Goal: Task Accomplishment & Management: Manage account settings

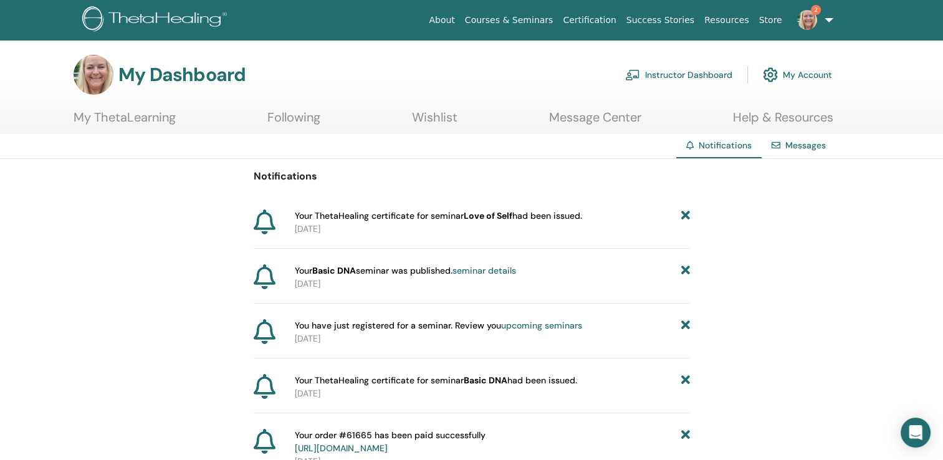
click at [688, 77] on link "Instructor Dashboard" at bounding box center [678, 74] width 107 height 27
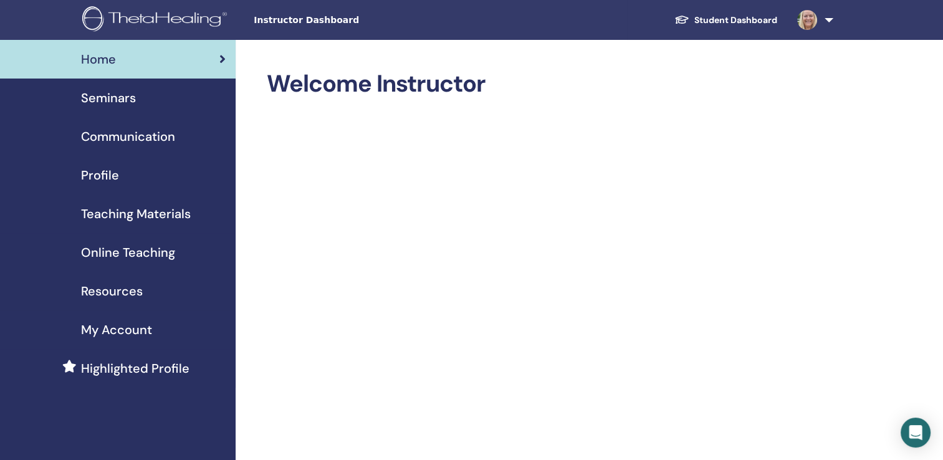
click at [112, 94] on span "Seminars" at bounding box center [108, 97] width 55 height 19
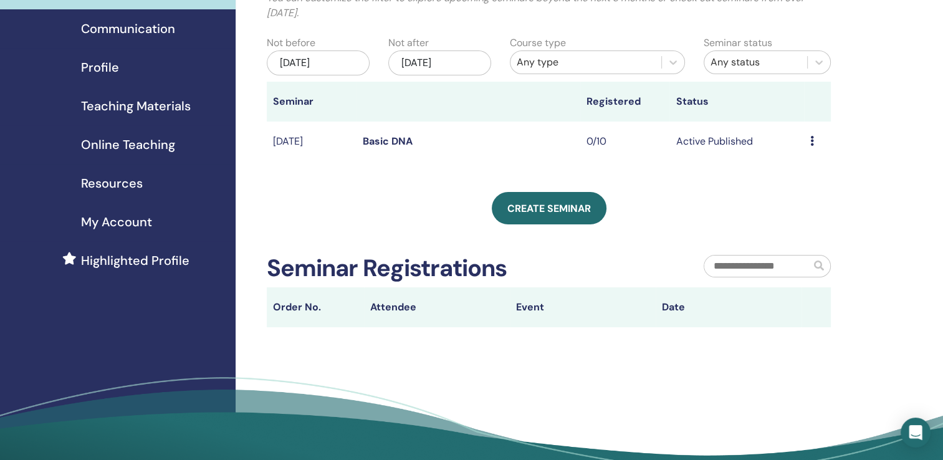
scroll to position [60, 0]
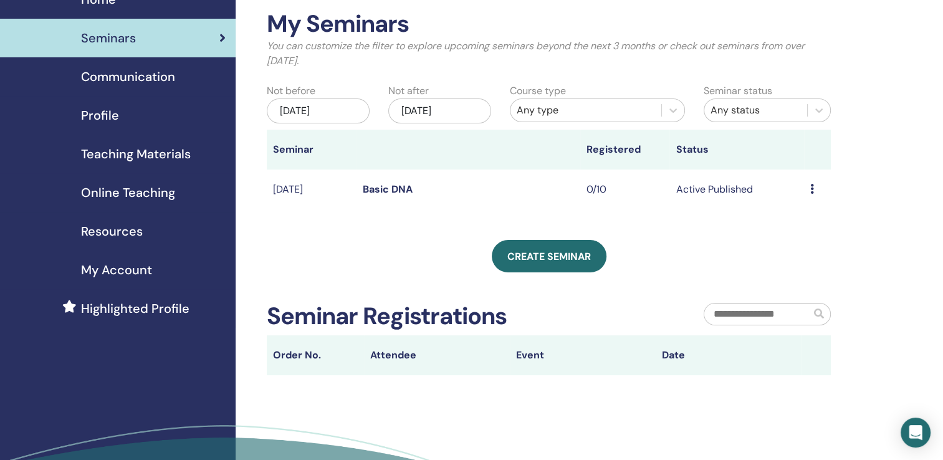
click at [141, 77] on span "Communication" at bounding box center [128, 76] width 94 height 19
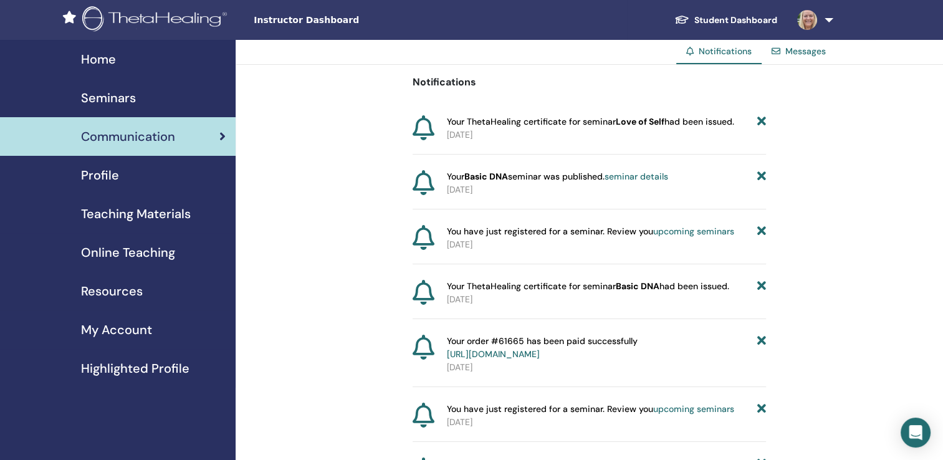
click at [100, 173] on span "Profile" at bounding box center [100, 175] width 38 height 19
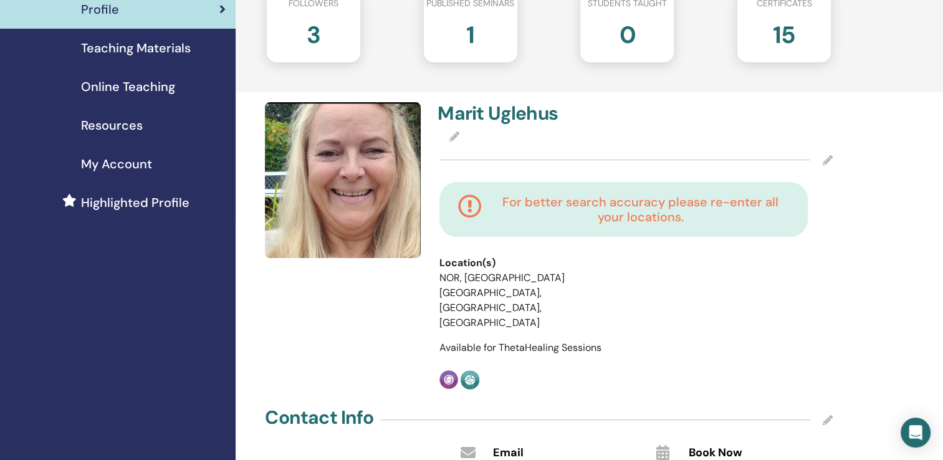
scroll to position [174, 0]
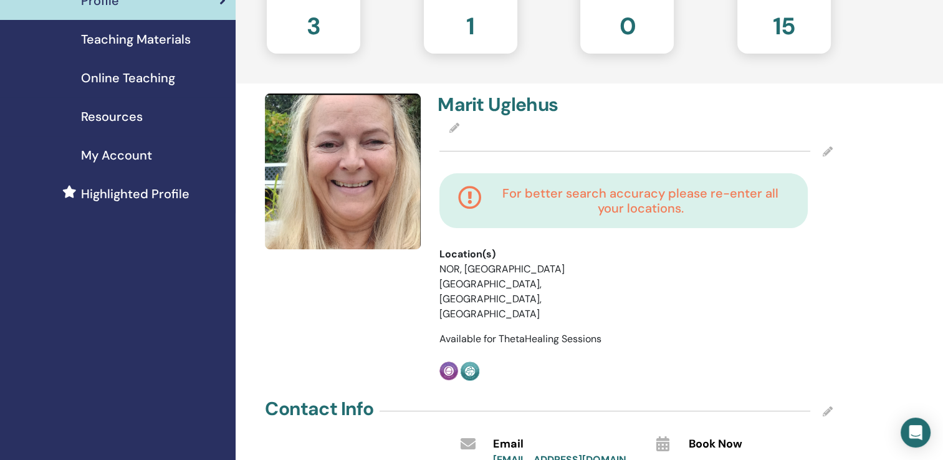
click at [573, 201] on h4 "For better search accuracy please re-enter all your locations." at bounding box center [640, 201] width 297 height 30
click at [452, 126] on icon at bounding box center [454, 128] width 10 height 10
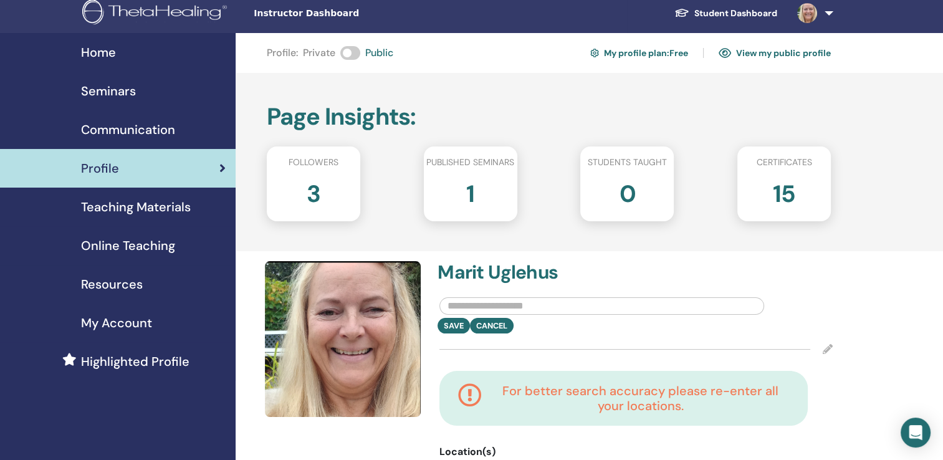
scroll to position [0, 0]
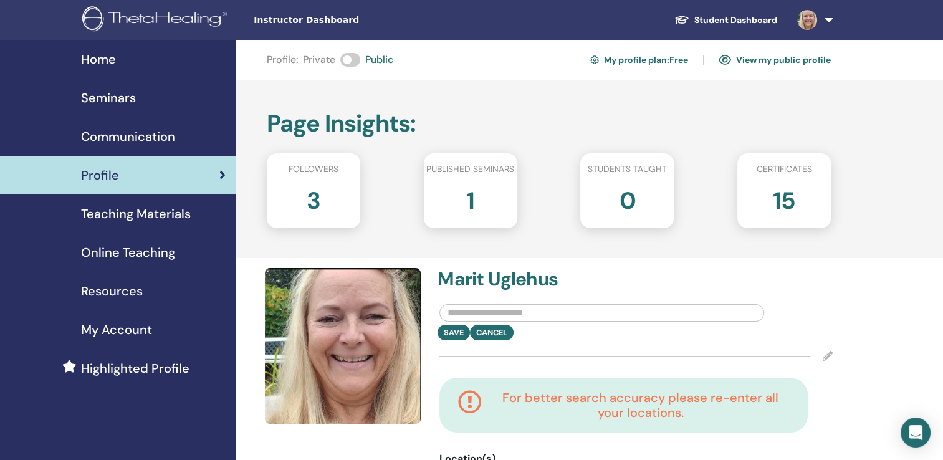
click at [827, 21] on link at bounding box center [812, 20] width 51 height 40
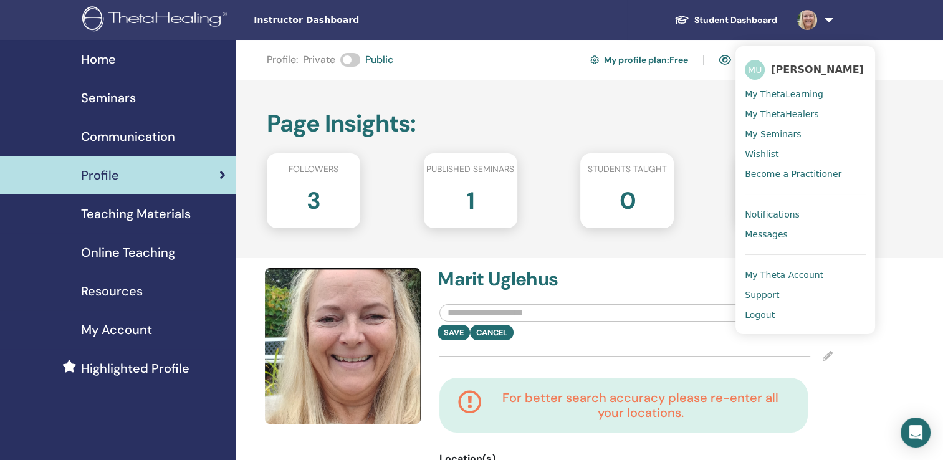
click at [805, 95] on span "My ThetaLearning" at bounding box center [783, 93] width 78 height 11
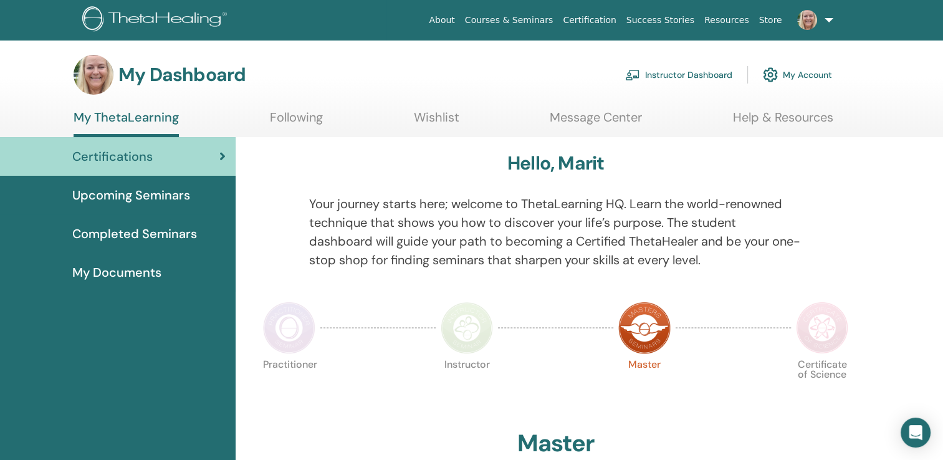
click at [151, 193] on span "Upcoming Seminars" at bounding box center [131, 195] width 118 height 19
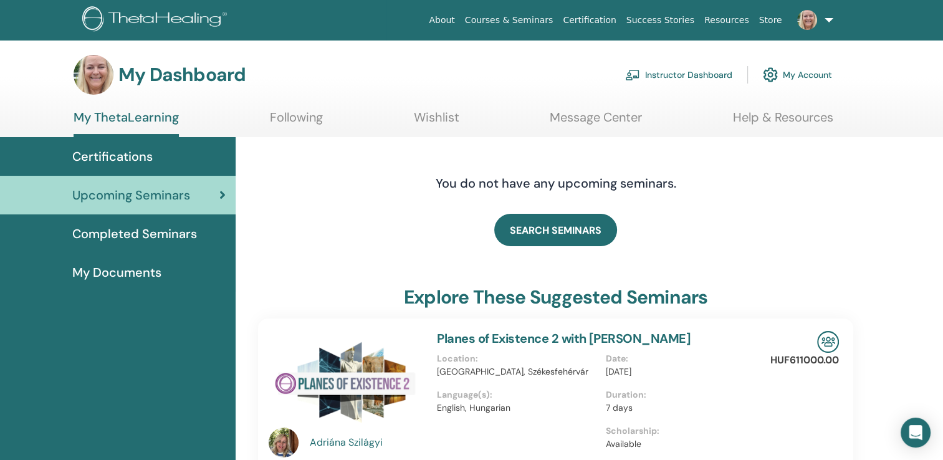
click at [143, 273] on span "My Documents" at bounding box center [116, 272] width 89 height 19
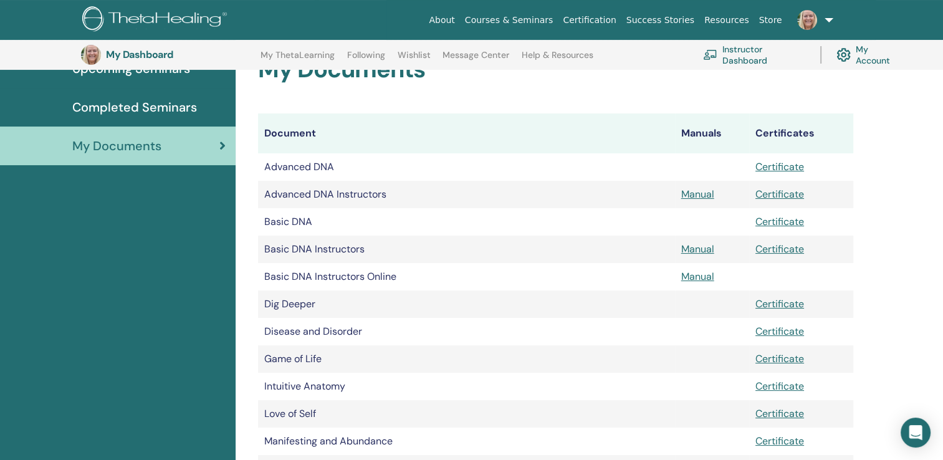
scroll to position [154, 0]
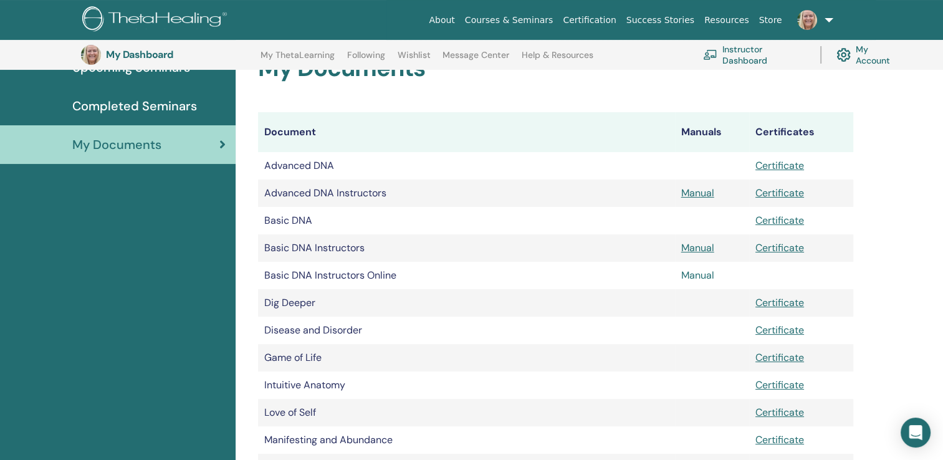
click at [700, 278] on link "Manual" at bounding box center [697, 274] width 33 height 13
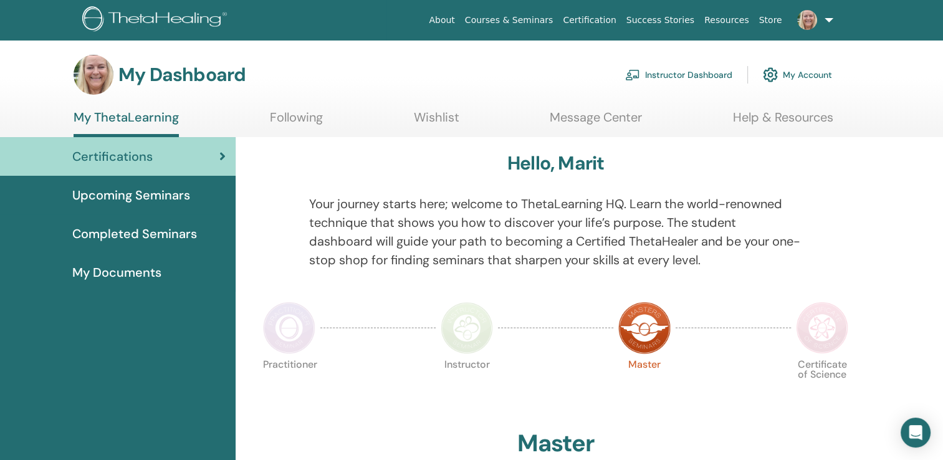
click at [159, 199] on span "Upcoming Seminars" at bounding box center [131, 195] width 118 height 19
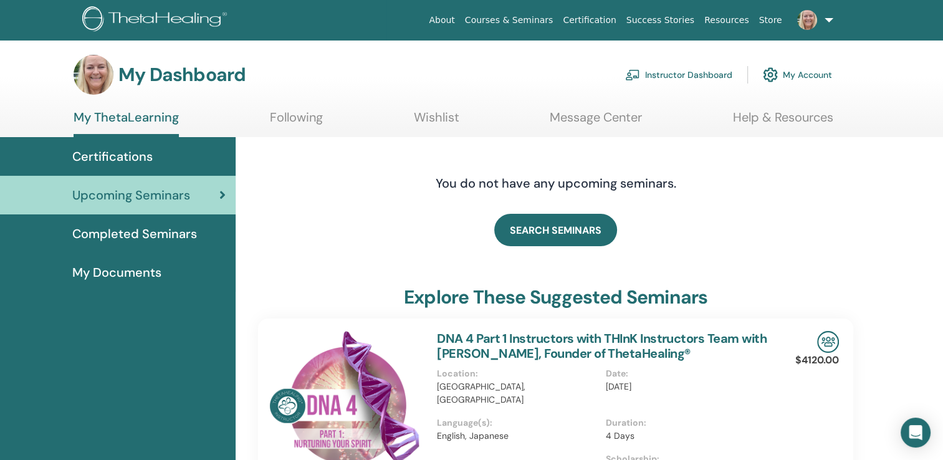
click at [683, 74] on link "Instructor Dashboard" at bounding box center [678, 74] width 107 height 27
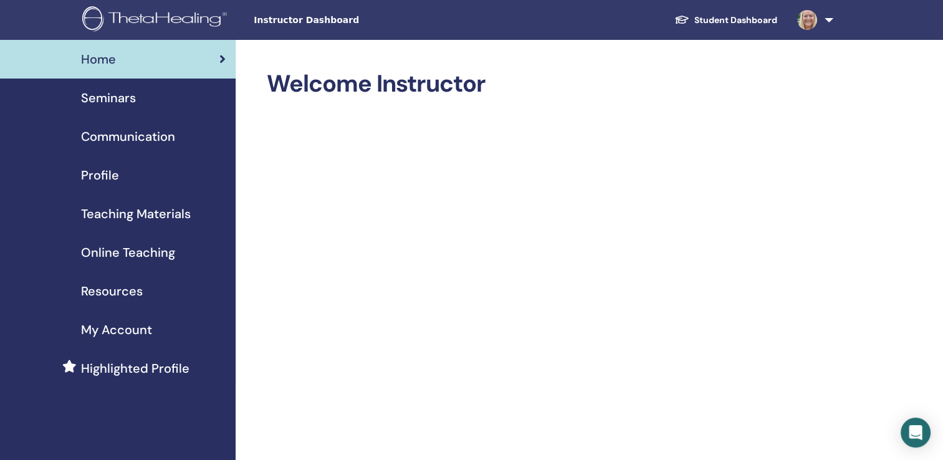
click at [136, 254] on span "Online Teaching" at bounding box center [128, 252] width 94 height 19
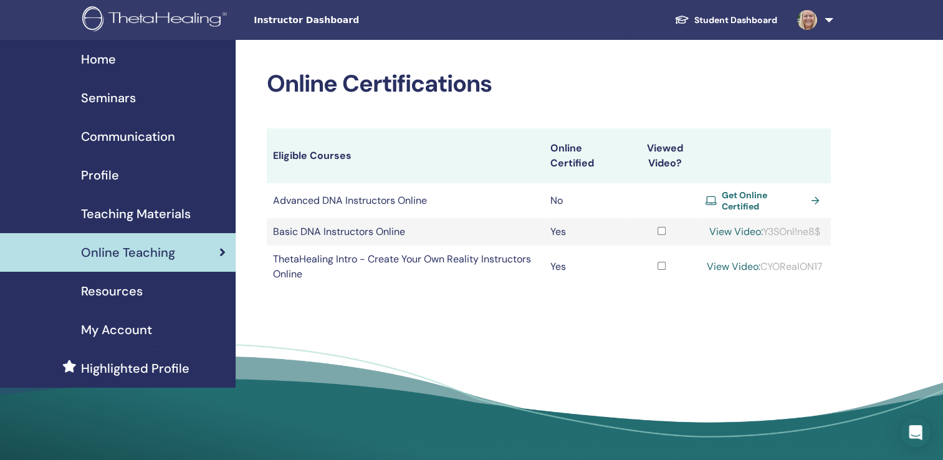
click at [143, 371] on span "Highlighted Profile" at bounding box center [135, 368] width 108 height 19
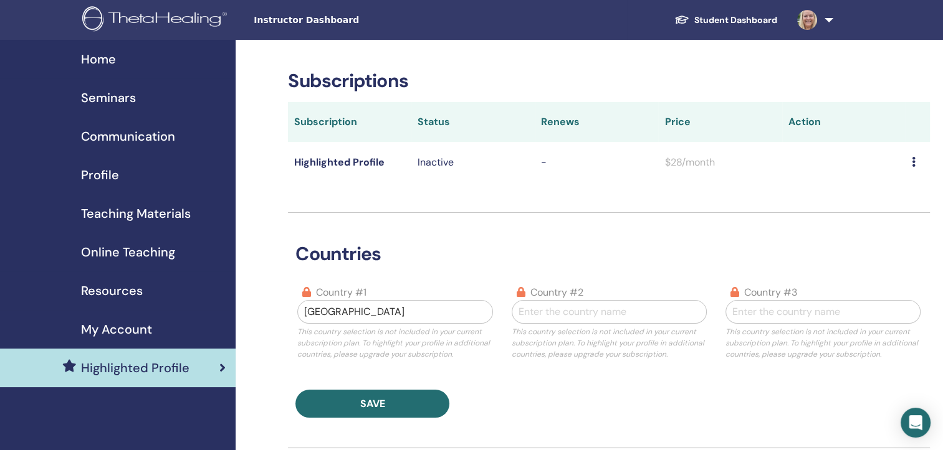
click at [123, 328] on span "My Account" at bounding box center [116, 329] width 71 height 19
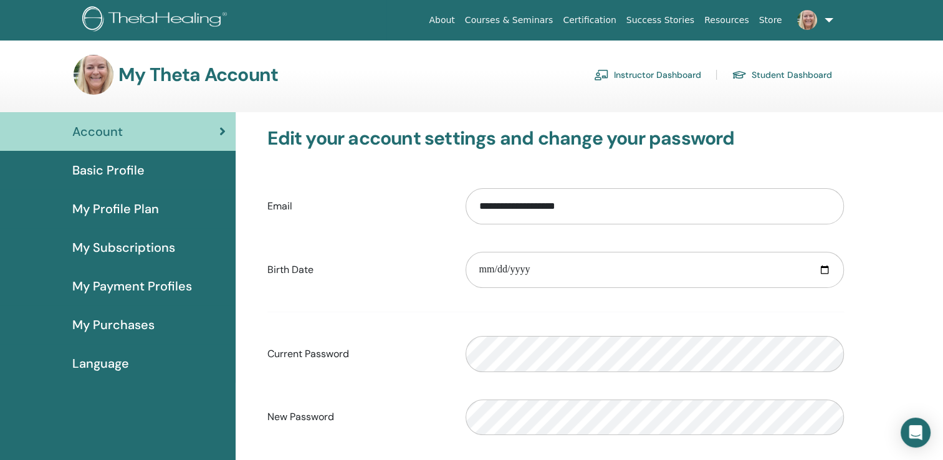
click at [666, 75] on link "Instructor Dashboard" at bounding box center [647, 75] width 107 height 20
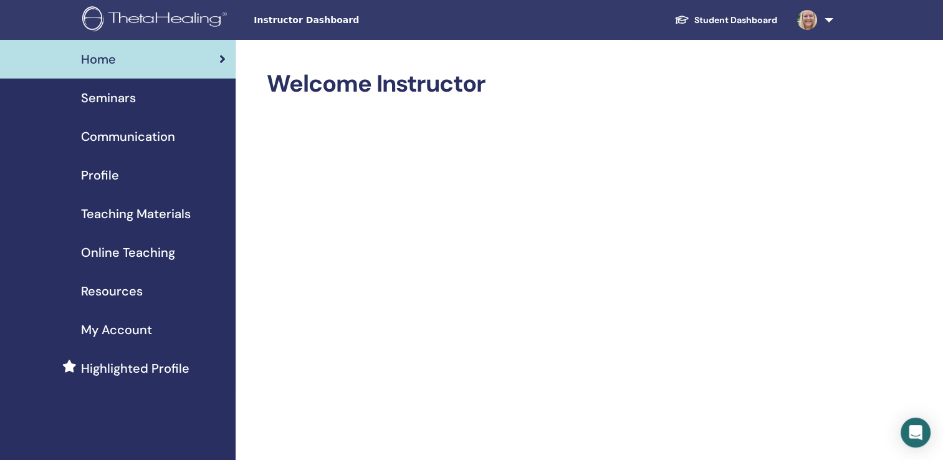
click at [116, 100] on span "Seminars" at bounding box center [108, 97] width 55 height 19
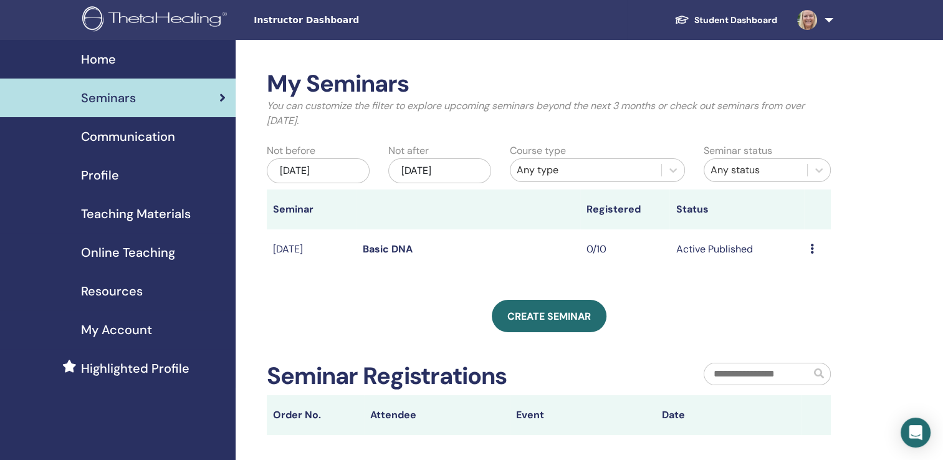
click at [812, 249] on icon at bounding box center [812, 249] width 4 height 10
click at [805, 258] on link "Preview" at bounding box center [797, 258] width 36 height 13
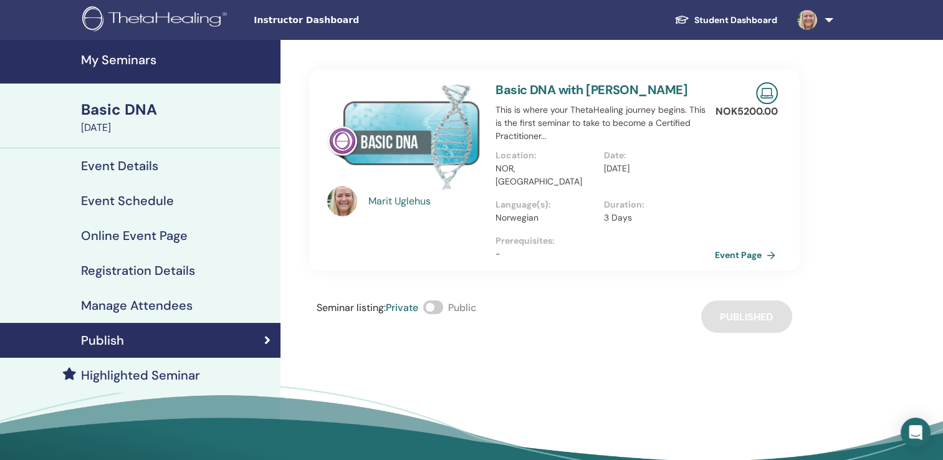
click at [753, 245] on link "Event Page" at bounding box center [747, 254] width 65 height 19
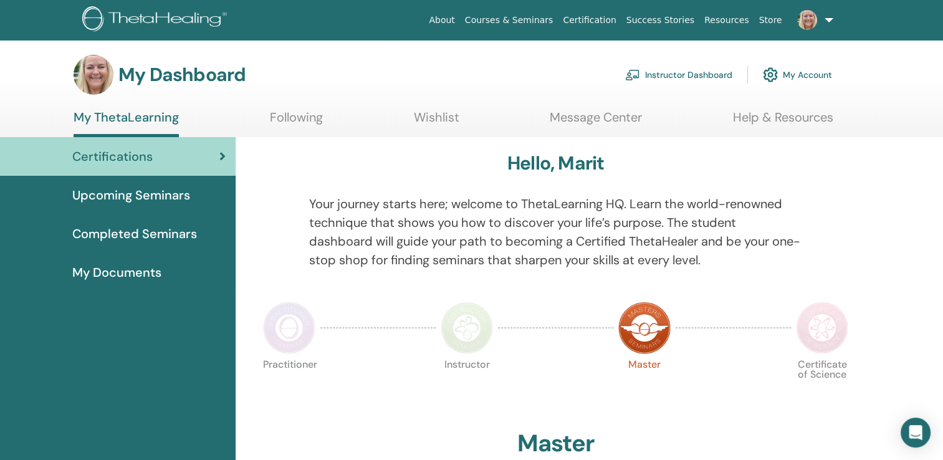
click at [679, 72] on link "Instructor Dashboard" at bounding box center [678, 74] width 107 height 27
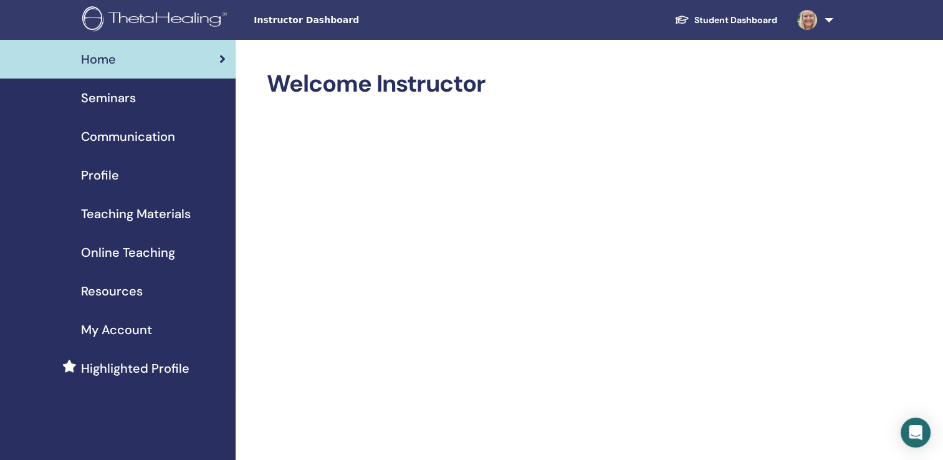
click at [107, 176] on span "Profile" at bounding box center [100, 175] width 38 height 19
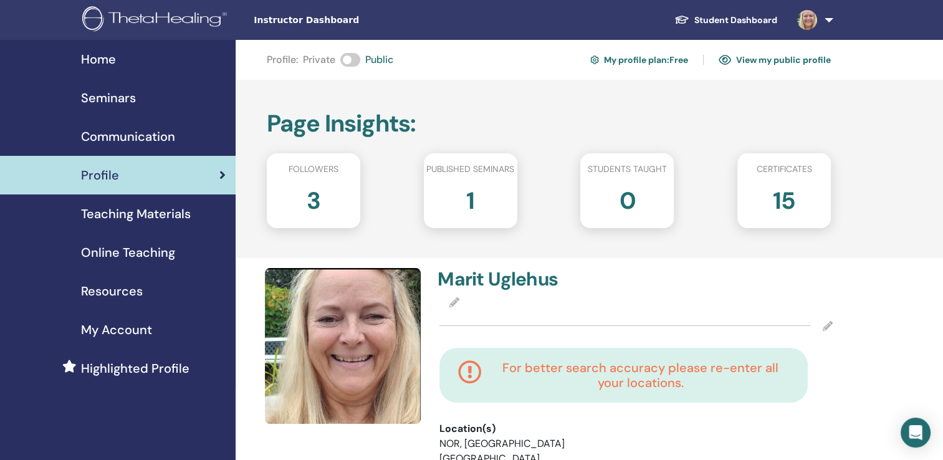
click at [142, 211] on span "Teaching Materials" at bounding box center [136, 213] width 110 height 19
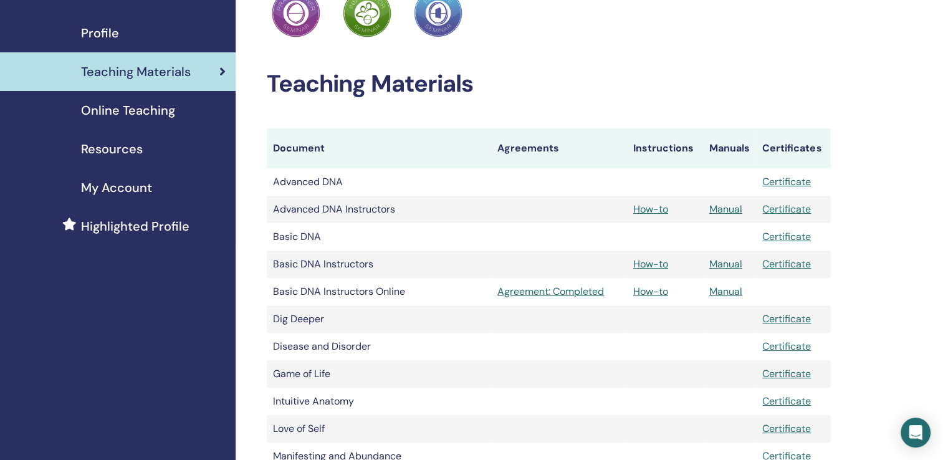
scroll to position [156, 0]
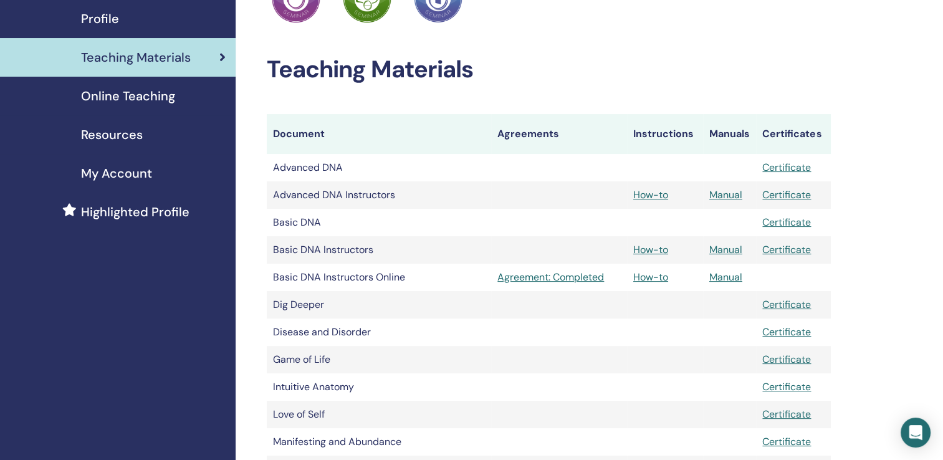
click at [108, 136] on span "Resources" at bounding box center [112, 134] width 62 height 19
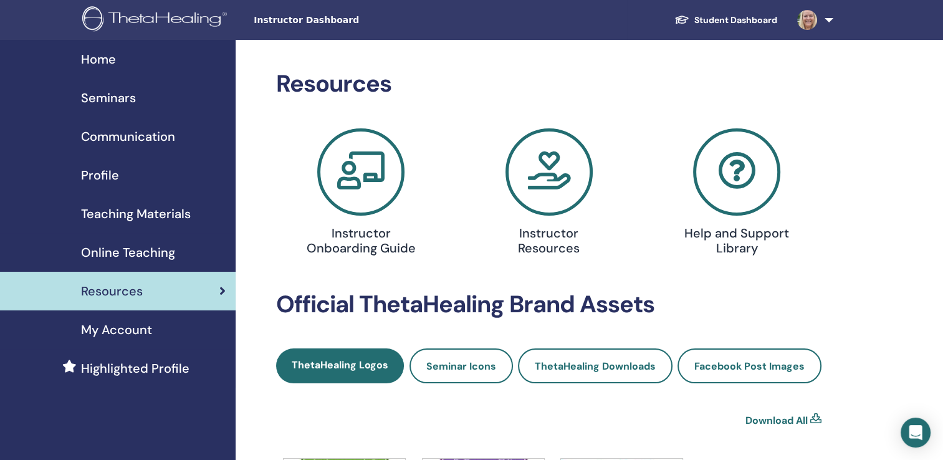
click at [119, 139] on span "Communication" at bounding box center [128, 136] width 94 height 19
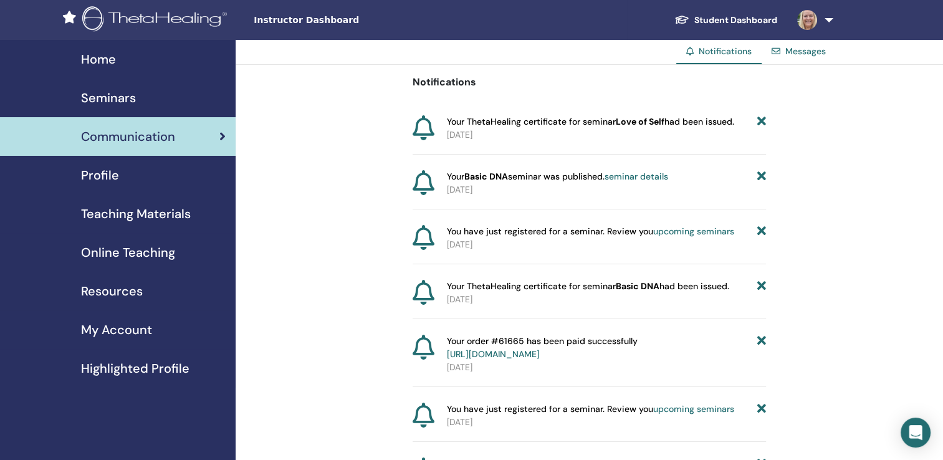
click at [110, 98] on span "Seminars" at bounding box center [108, 97] width 55 height 19
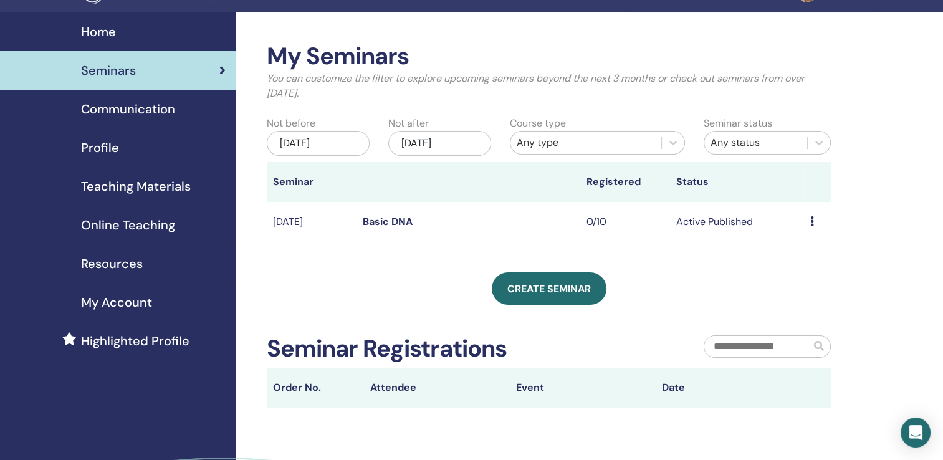
scroll to position [25, 0]
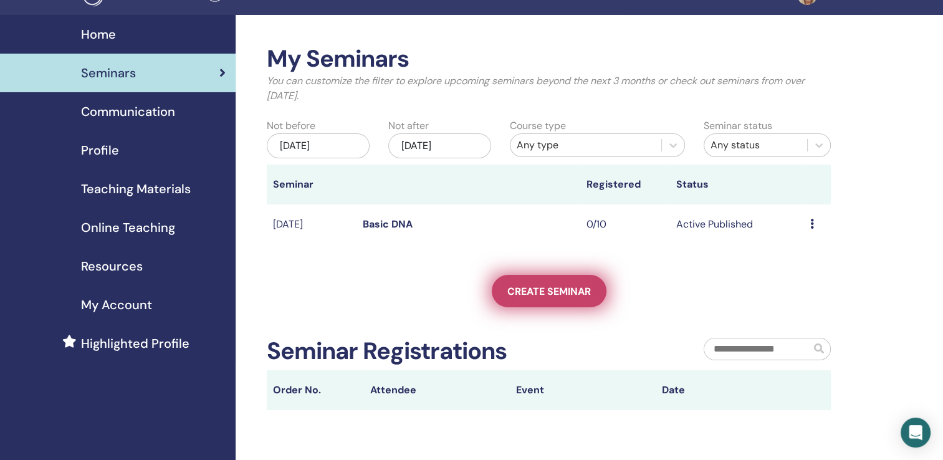
click at [577, 289] on span "Create seminar" at bounding box center [548, 291] width 83 height 13
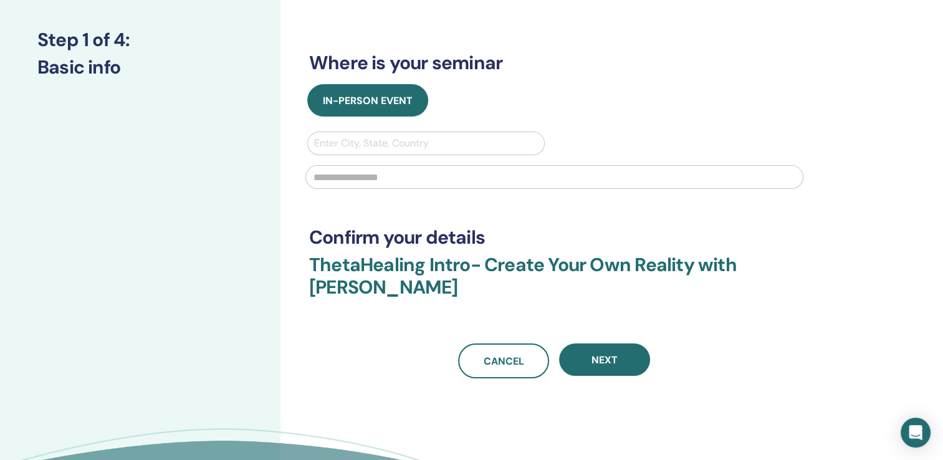
scroll to position [156, 0]
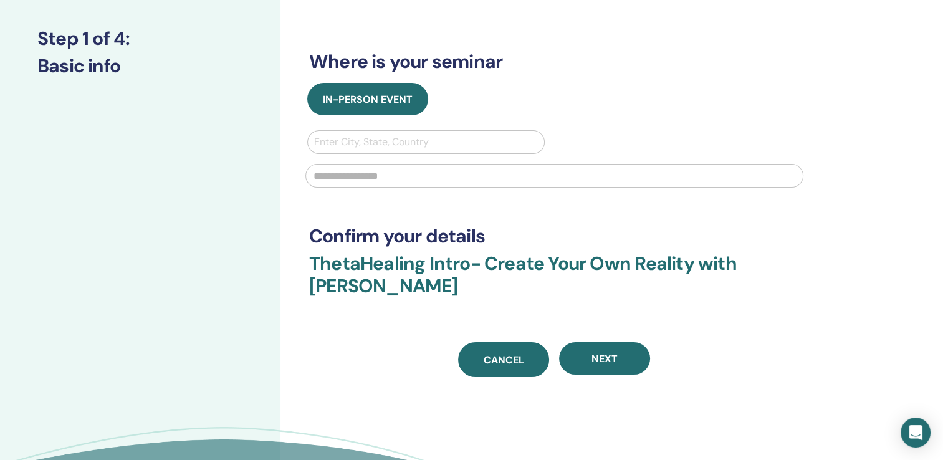
click at [506, 362] on span "Cancel" at bounding box center [503, 359] width 40 height 13
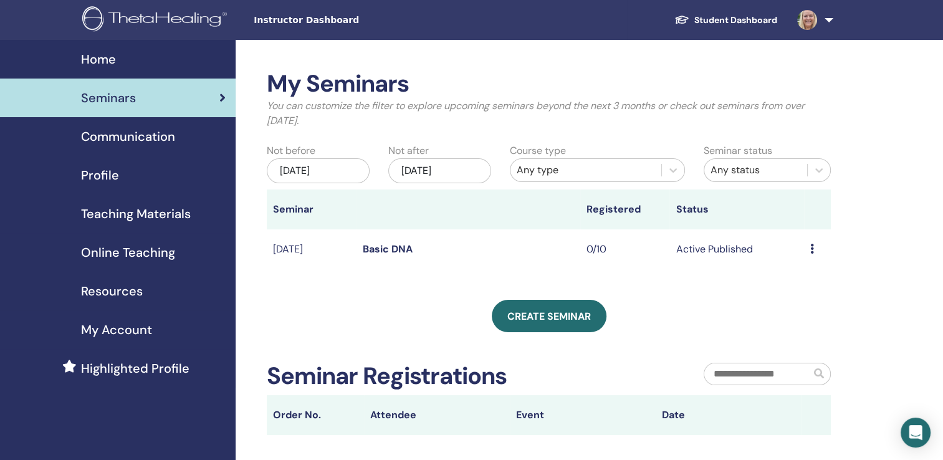
click at [100, 173] on span "Profile" at bounding box center [100, 175] width 38 height 19
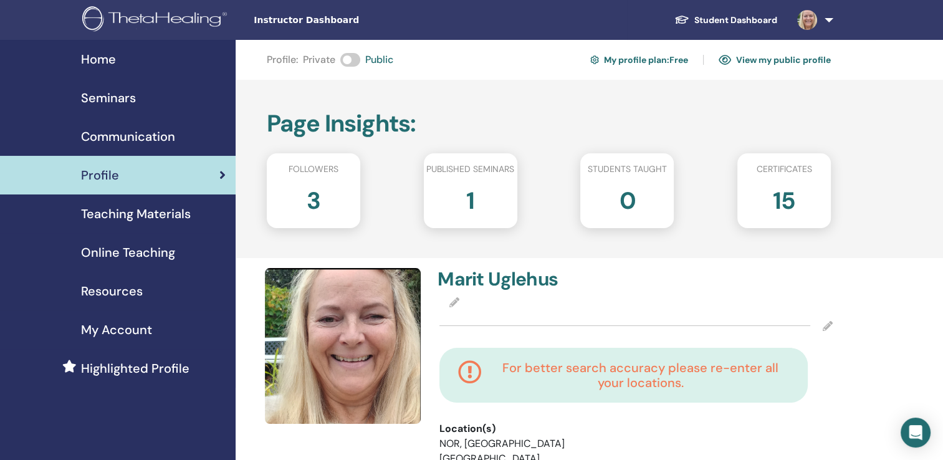
click at [140, 257] on span "Online Teaching" at bounding box center [128, 252] width 94 height 19
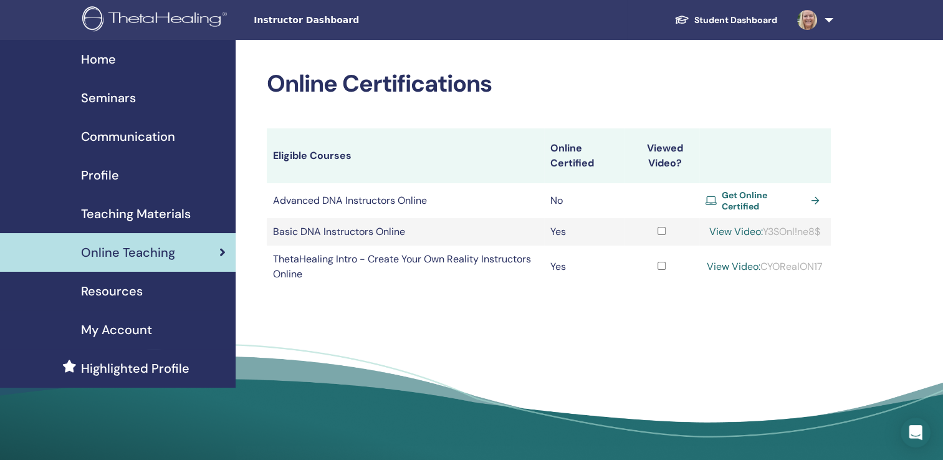
click at [118, 293] on span "Resources" at bounding box center [112, 291] width 62 height 19
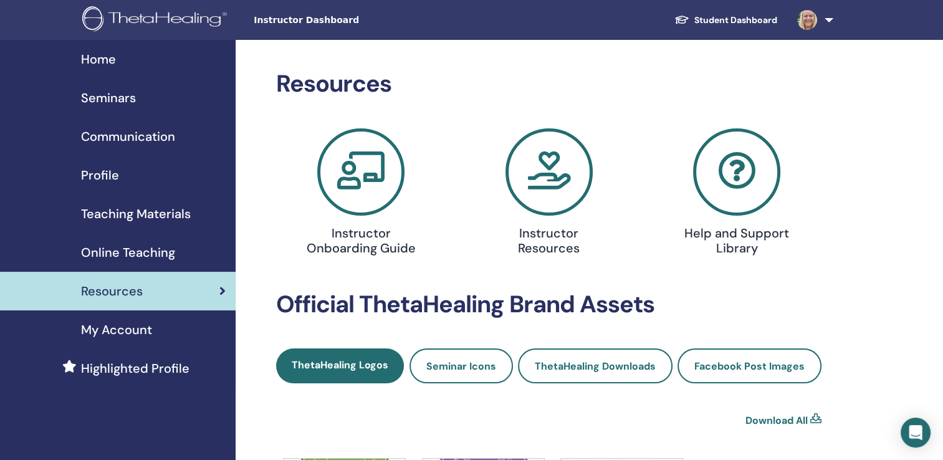
click at [128, 330] on span "My Account" at bounding box center [116, 329] width 71 height 19
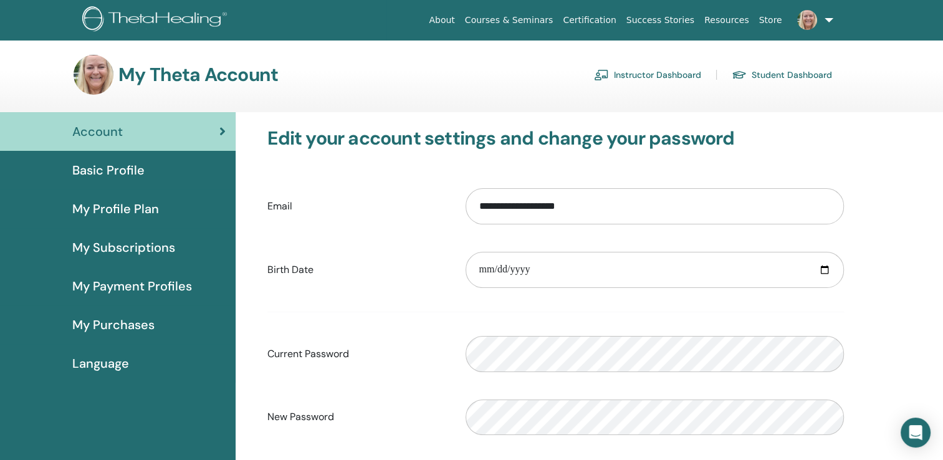
click at [824, 17] on link at bounding box center [812, 20] width 51 height 40
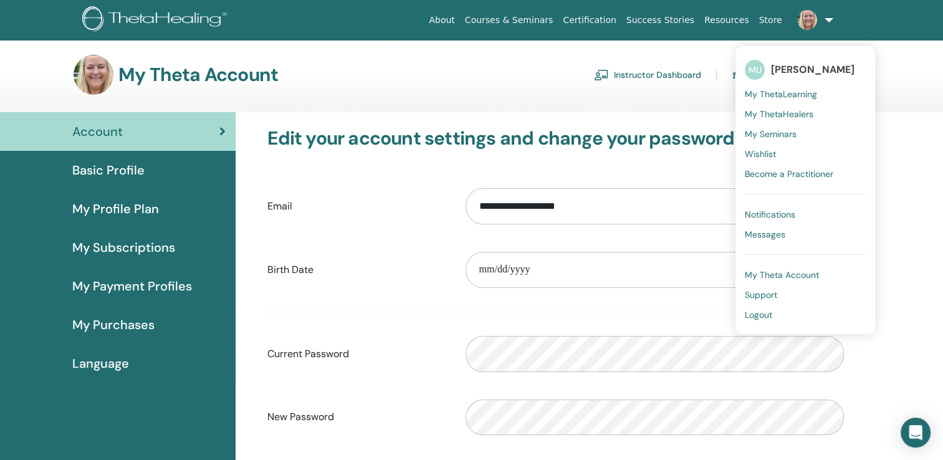
click at [786, 276] on span "My Theta Account" at bounding box center [781, 274] width 74 height 11
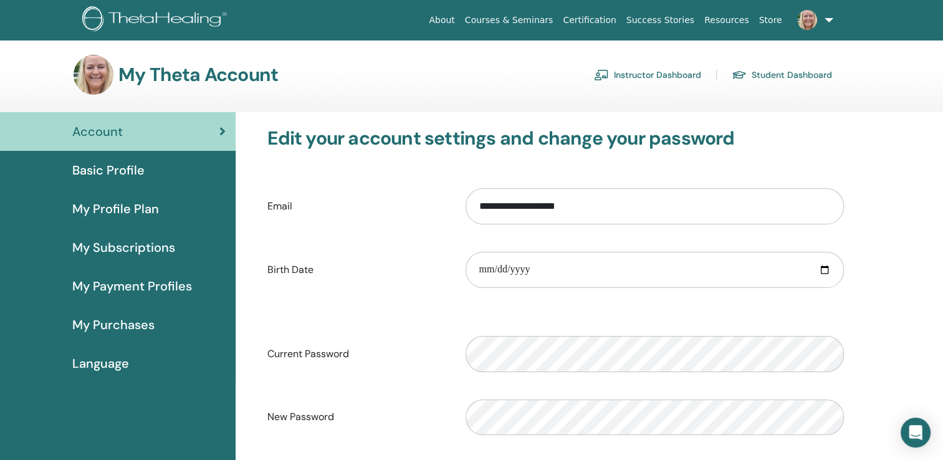
click at [829, 21] on link at bounding box center [812, 20] width 51 height 40
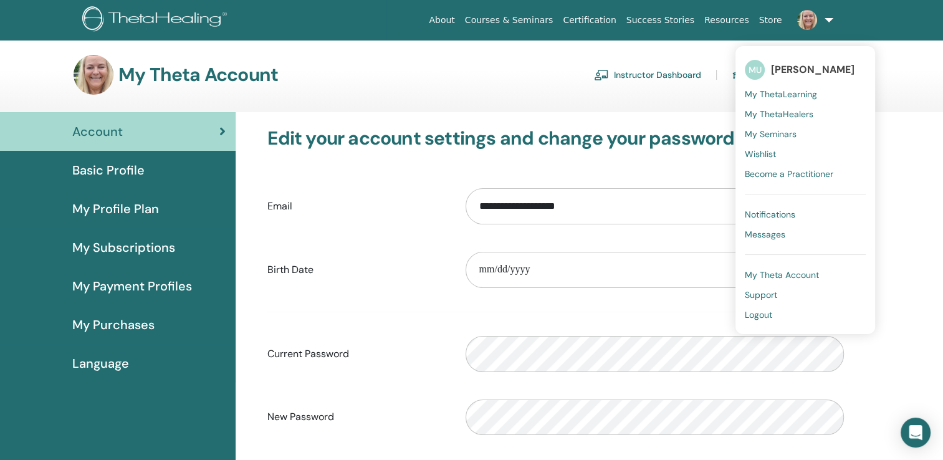
click at [790, 96] on span "My ThetaLearning" at bounding box center [780, 93] width 72 height 11
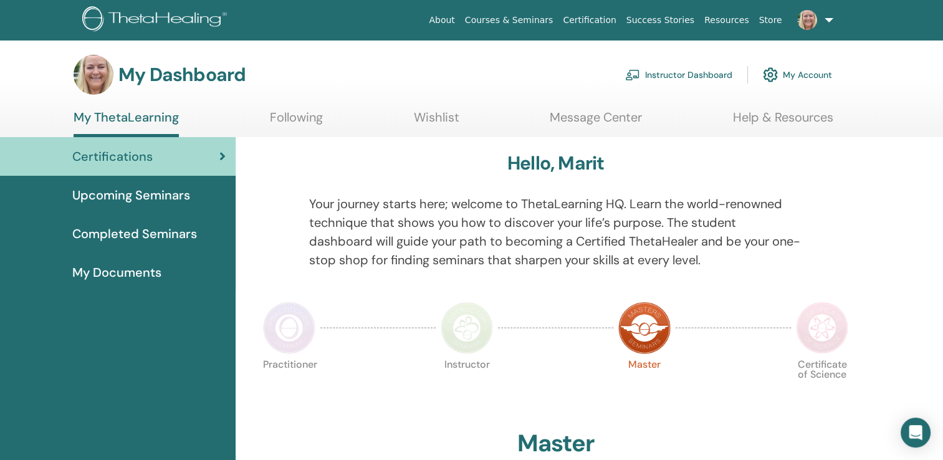
click at [132, 196] on span "Upcoming Seminars" at bounding box center [131, 195] width 118 height 19
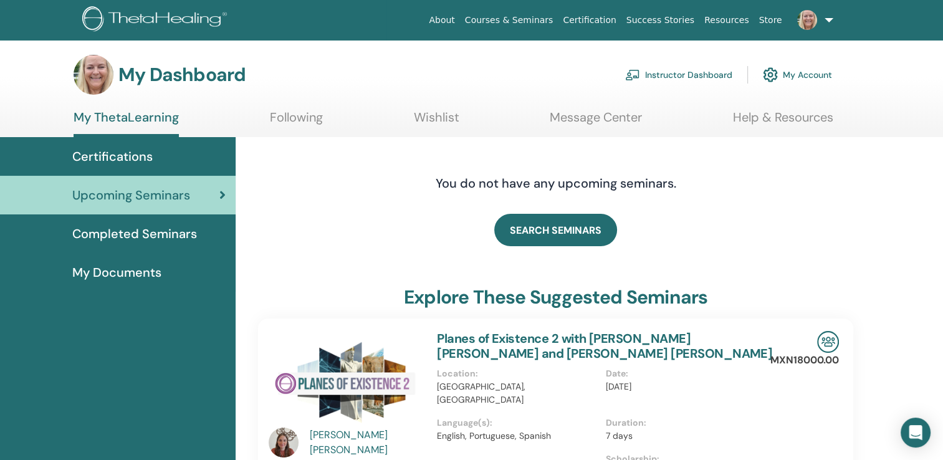
click at [128, 272] on span "My Documents" at bounding box center [116, 272] width 89 height 19
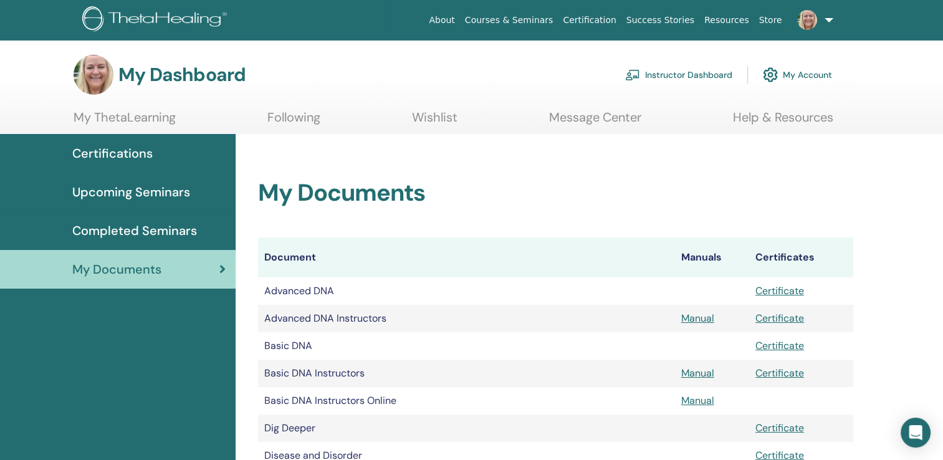
click at [293, 120] on link "Following" at bounding box center [293, 122] width 53 height 24
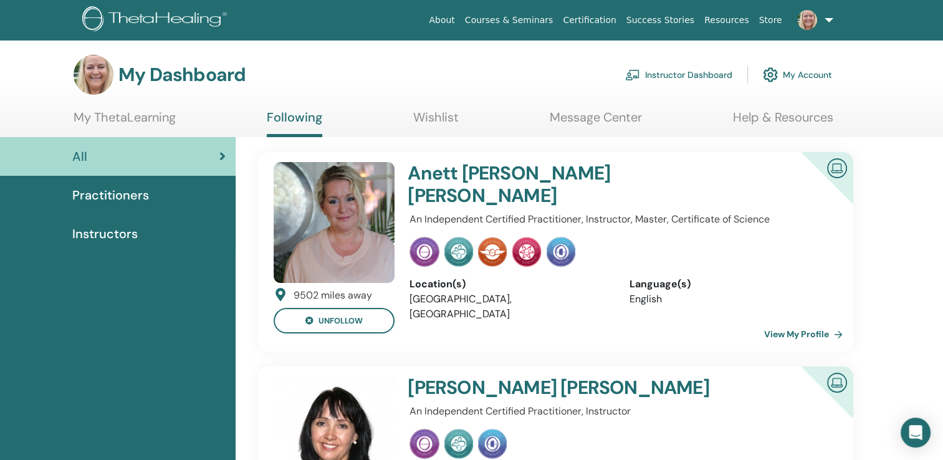
click at [103, 234] on span "Instructors" at bounding box center [104, 233] width 65 height 19
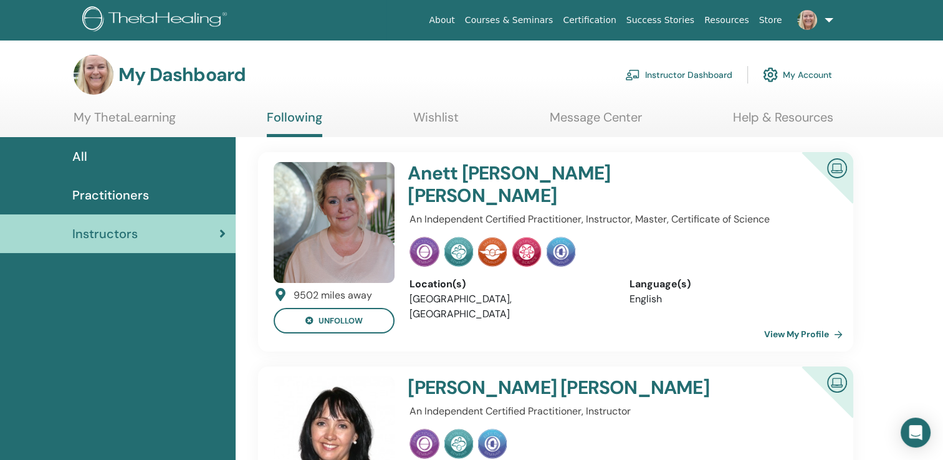
click at [826, 19] on link at bounding box center [812, 20] width 51 height 40
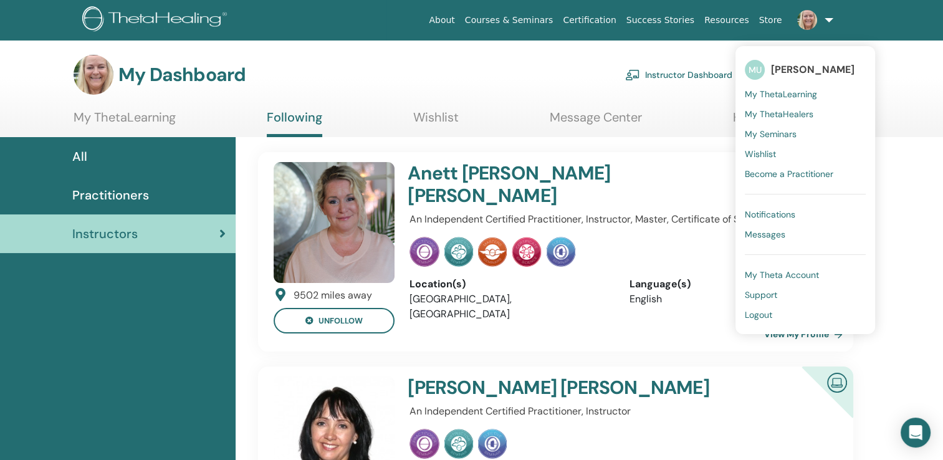
click at [777, 96] on span "My ThetaLearning" at bounding box center [780, 93] width 72 height 11
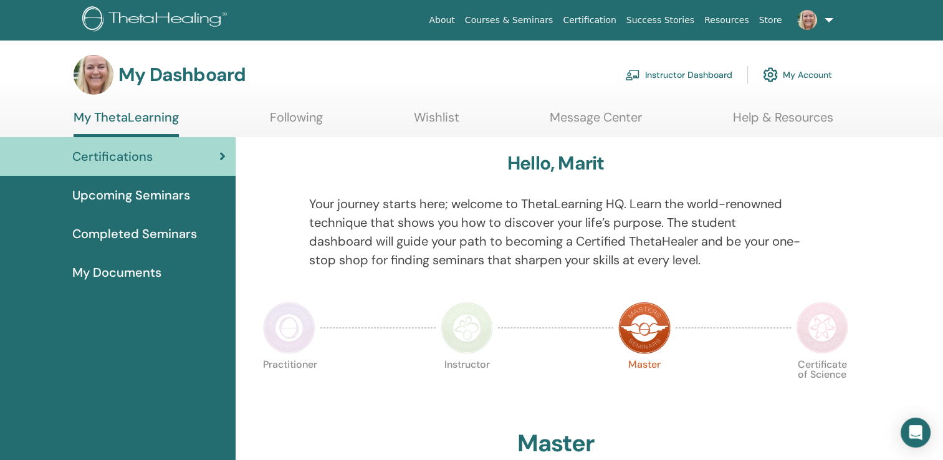
click at [828, 17] on link at bounding box center [812, 20] width 51 height 40
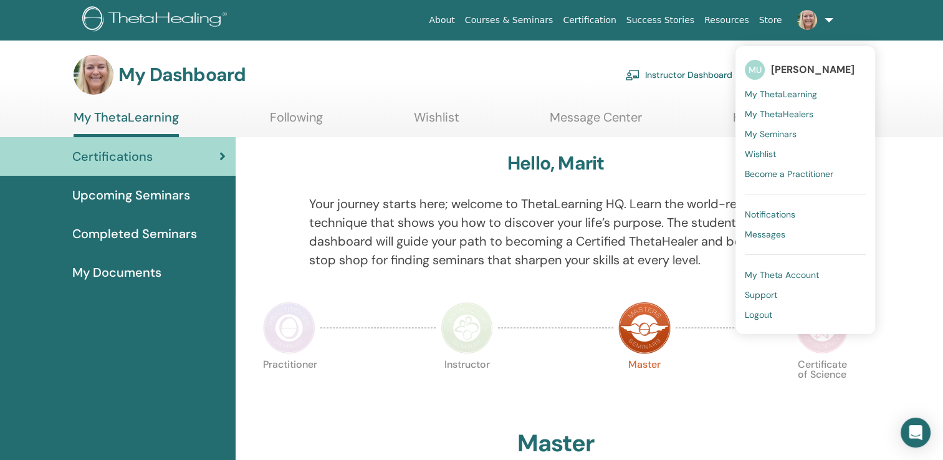
click at [786, 93] on span "My ThetaLearning" at bounding box center [780, 93] width 72 height 11
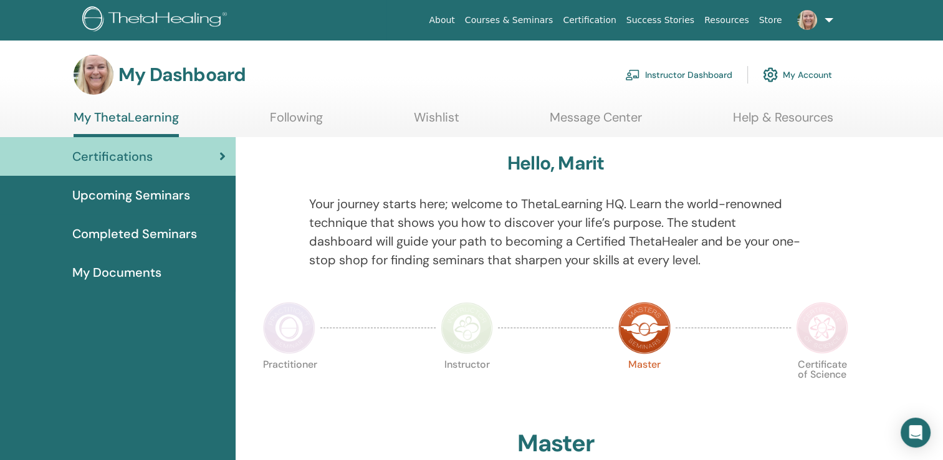
click at [151, 197] on span "Upcoming Seminars" at bounding box center [131, 195] width 118 height 19
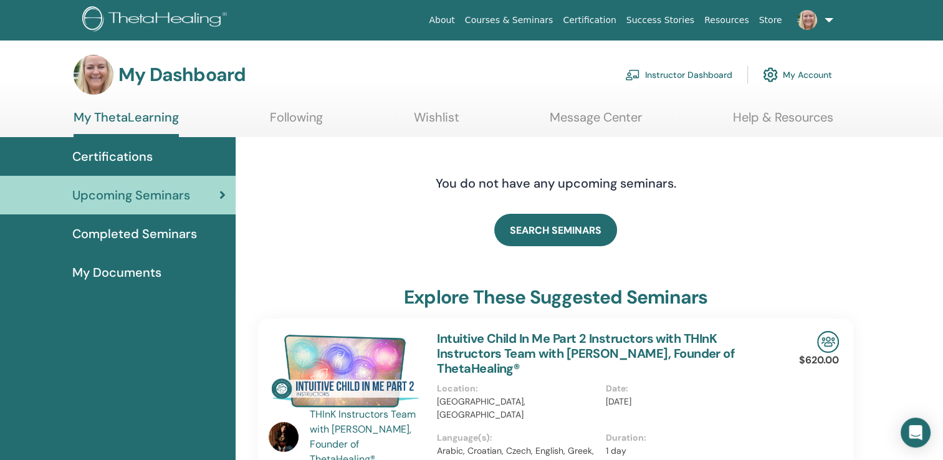
click at [152, 238] on span "Completed Seminars" at bounding box center [134, 233] width 125 height 19
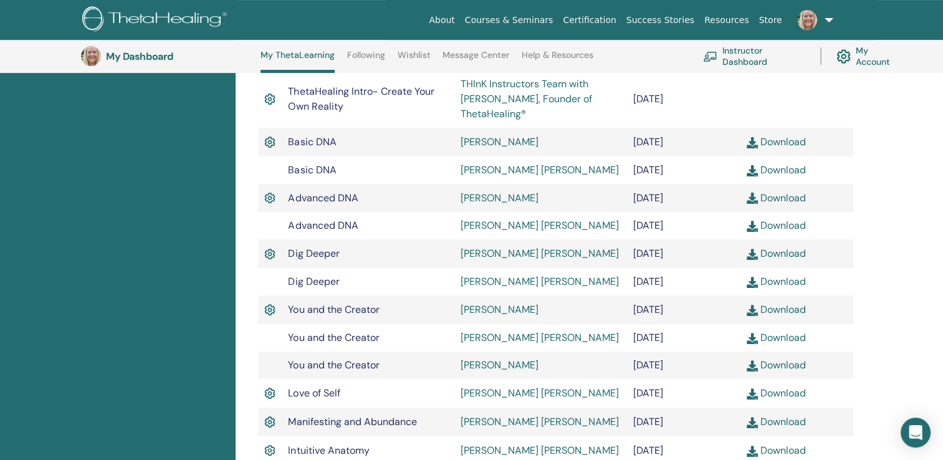
scroll to position [320, 0]
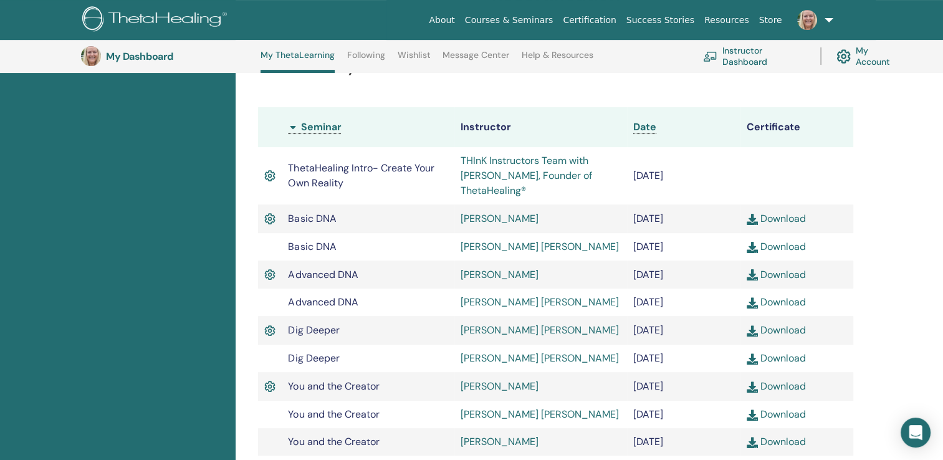
click at [544, 21] on link "Courses & Seminars" at bounding box center [509, 20] width 98 height 23
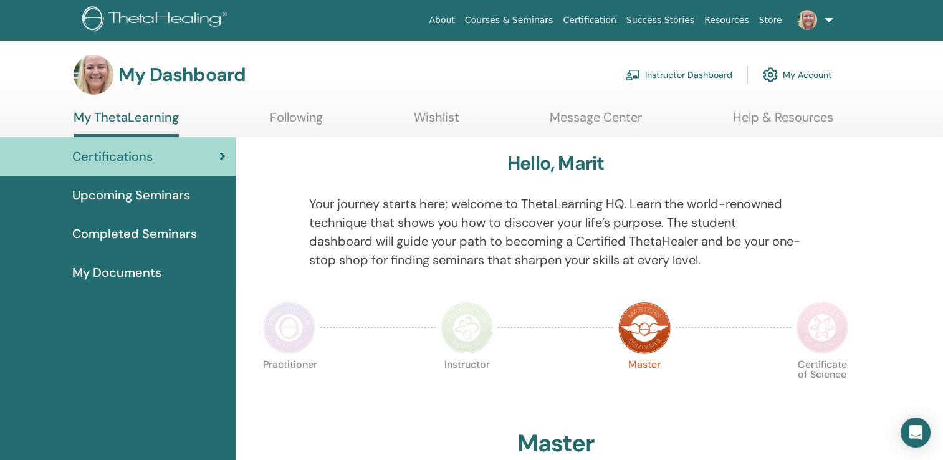
click at [677, 76] on link "Instructor Dashboard" at bounding box center [678, 74] width 107 height 27
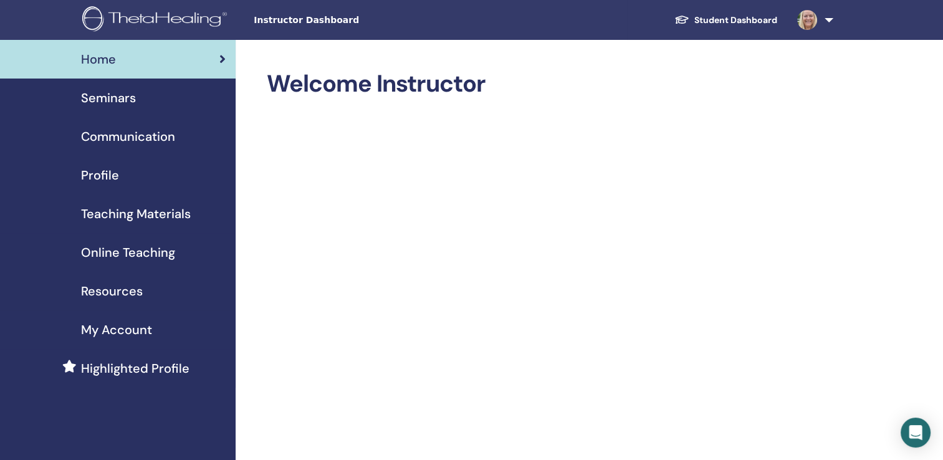
click at [103, 100] on span "Seminars" at bounding box center [108, 97] width 55 height 19
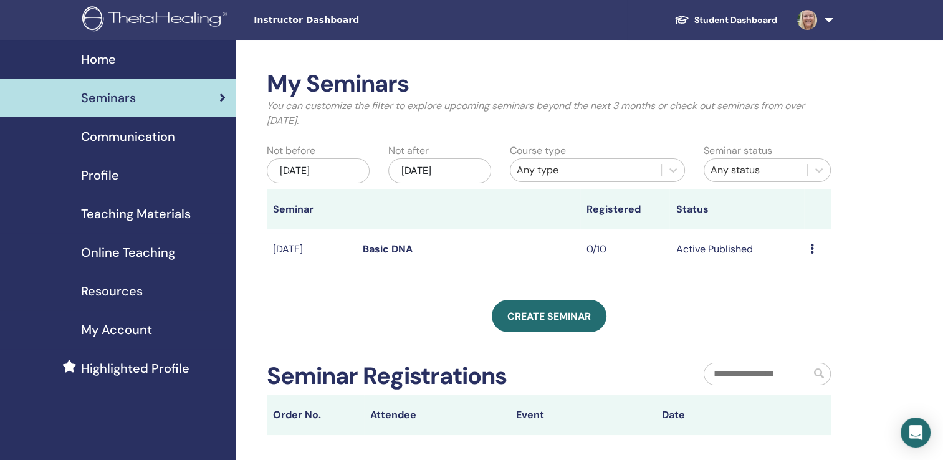
click at [811, 249] on icon at bounding box center [812, 249] width 4 height 10
click at [805, 260] on link "Preview" at bounding box center [797, 258] width 36 height 13
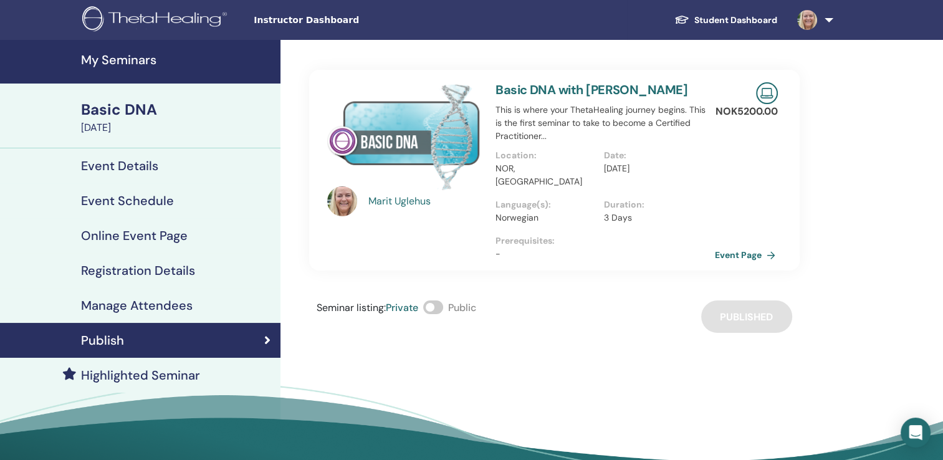
click at [759, 245] on link "Event Page" at bounding box center [747, 254] width 65 height 19
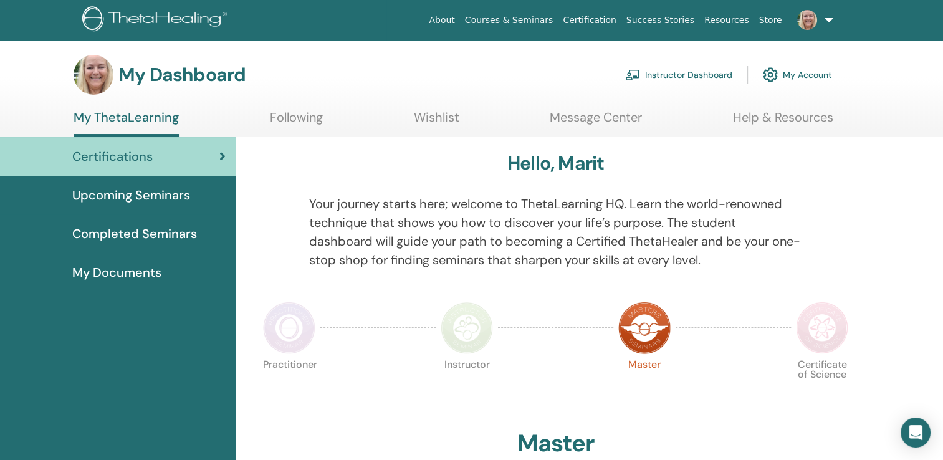
click at [439, 120] on link "Wishlist" at bounding box center [436, 122] width 45 height 24
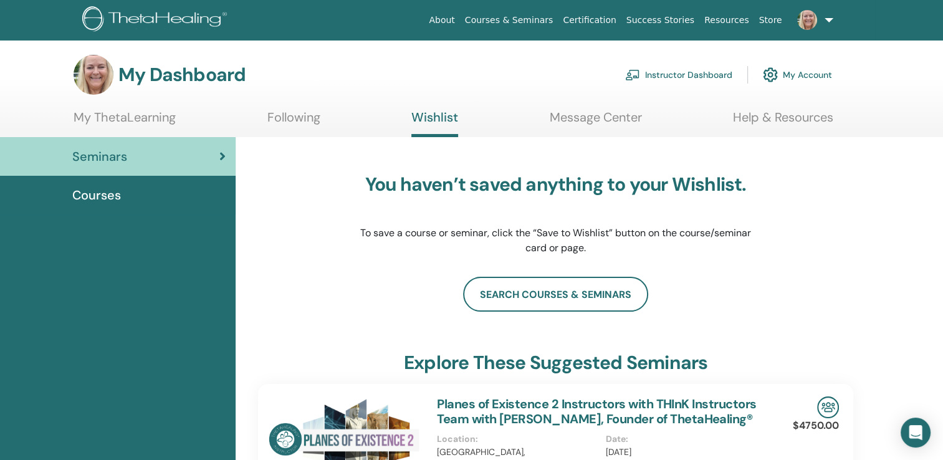
click at [776, 118] on link "Help & Resources" at bounding box center [783, 122] width 100 height 24
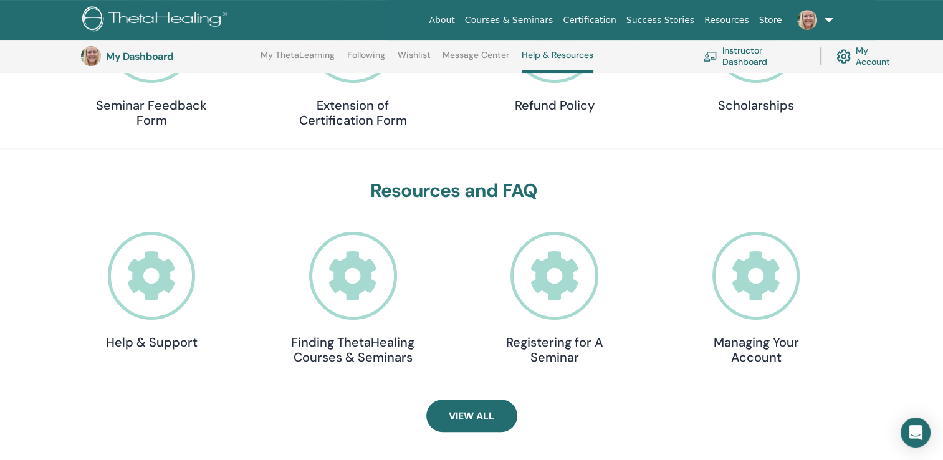
scroll to position [257, 0]
click at [827, 21] on link at bounding box center [812, 20] width 51 height 40
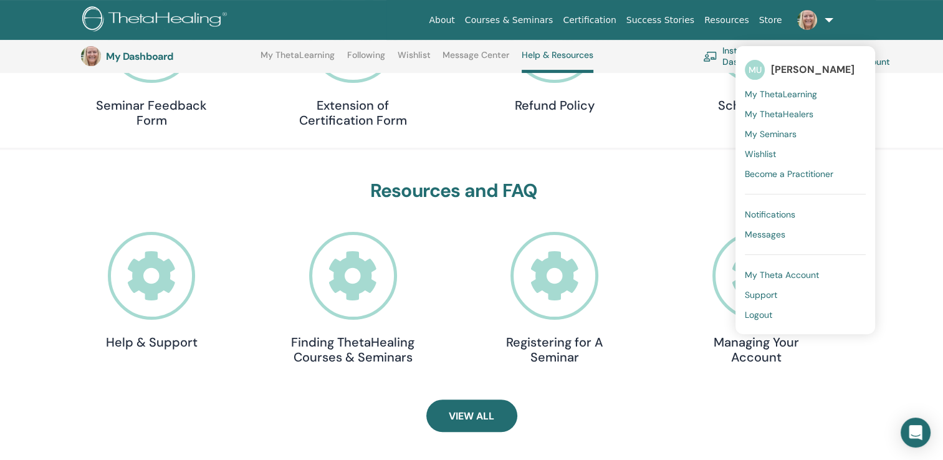
click at [792, 71] on span "[PERSON_NAME]" at bounding box center [812, 69] width 83 height 13
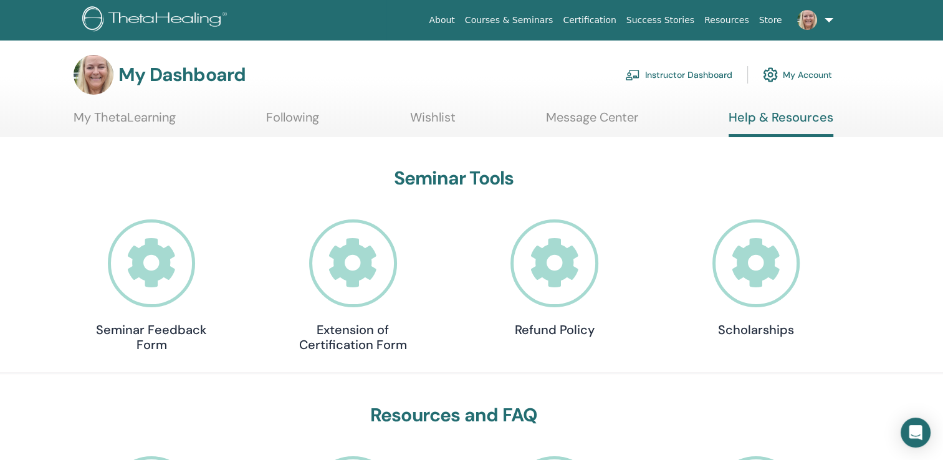
click at [658, 72] on link "Instructor Dashboard" at bounding box center [678, 74] width 107 height 27
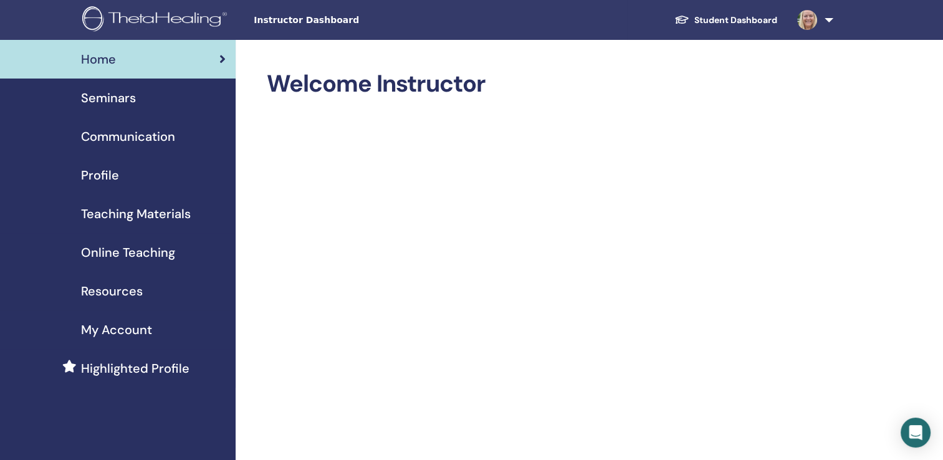
click at [100, 98] on span "Seminars" at bounding box center [108, 97] width 55 height 19
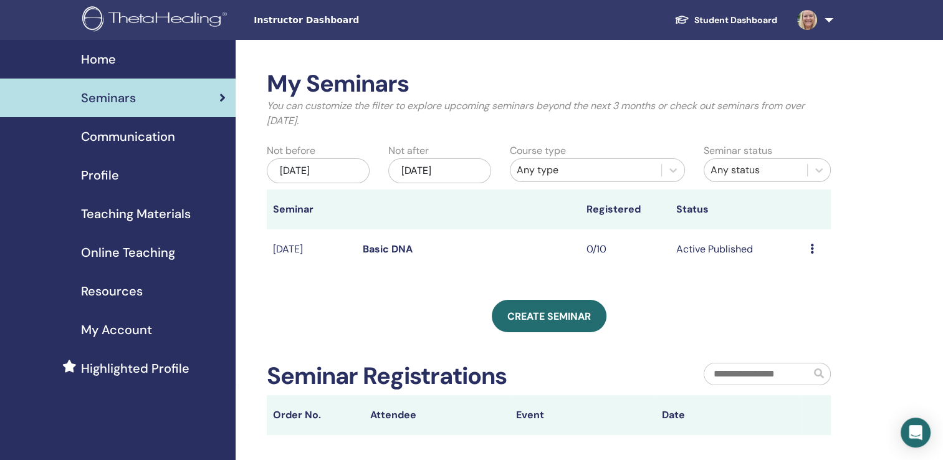
click at [128, 252] on span "Online Teaching" at bounding box center [128, 252] width 94 height 19
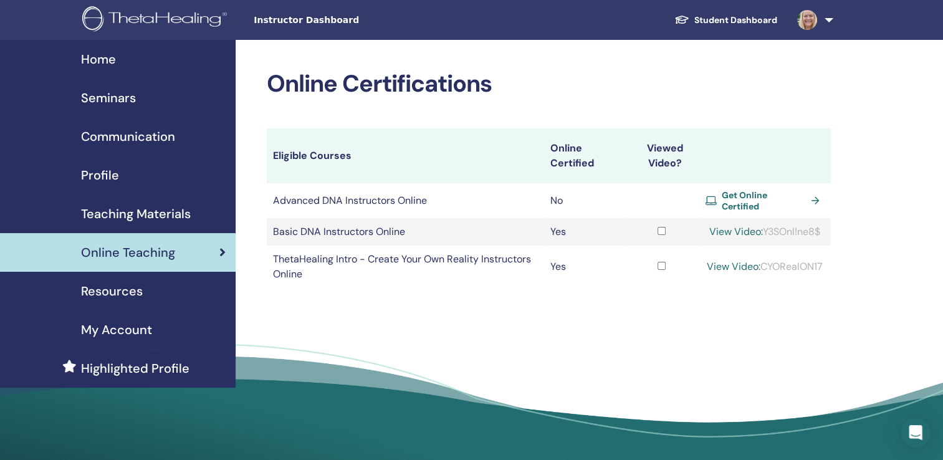
click at [779, 228] on div "View Video: Y3SOnl!ne8$" at bounding box center [764, 231] width 119 height 15
click at [111, 98] on span "Seminars" at bounding box center [108, 97] width 55 height 19
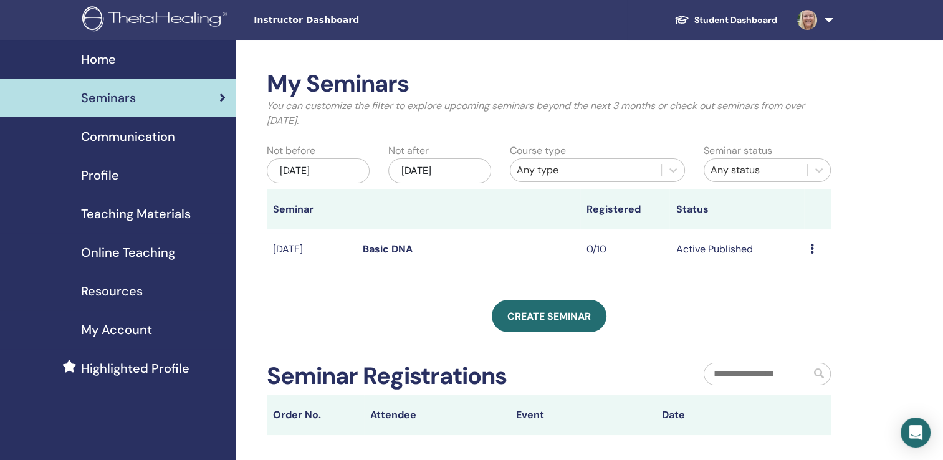
click at [105, 59] on span "Home" at bounding box center [98, 59] width 35 height 19
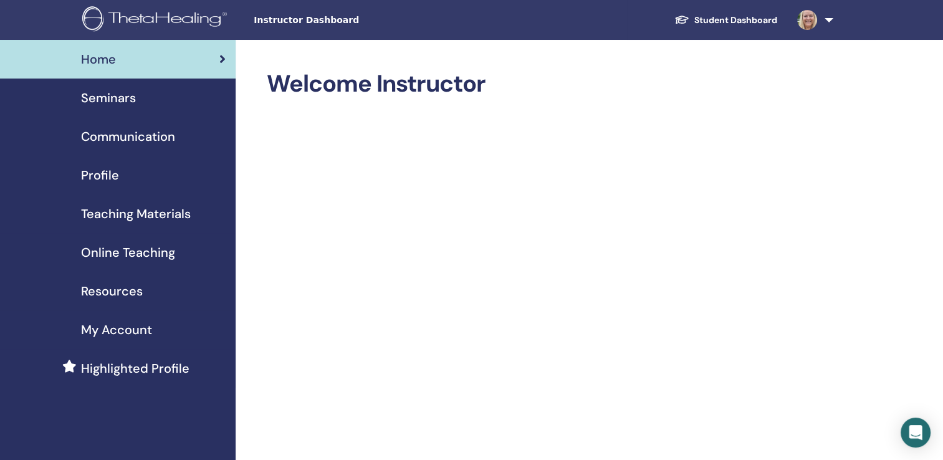
click at [107, 103] on span "Seminars" at bounding box center [108, 97] width 55 height 19
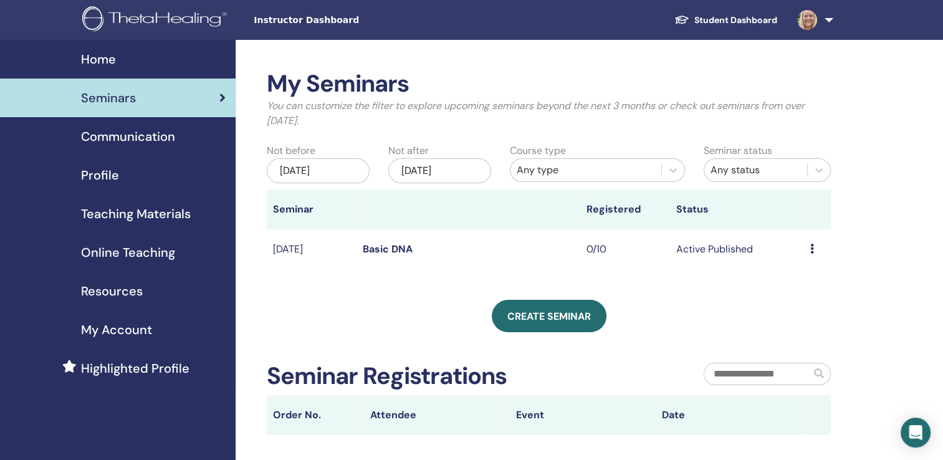
click at [344, 171] on div "[DATE]" at bounding box center [318, 170] width 103 height 25
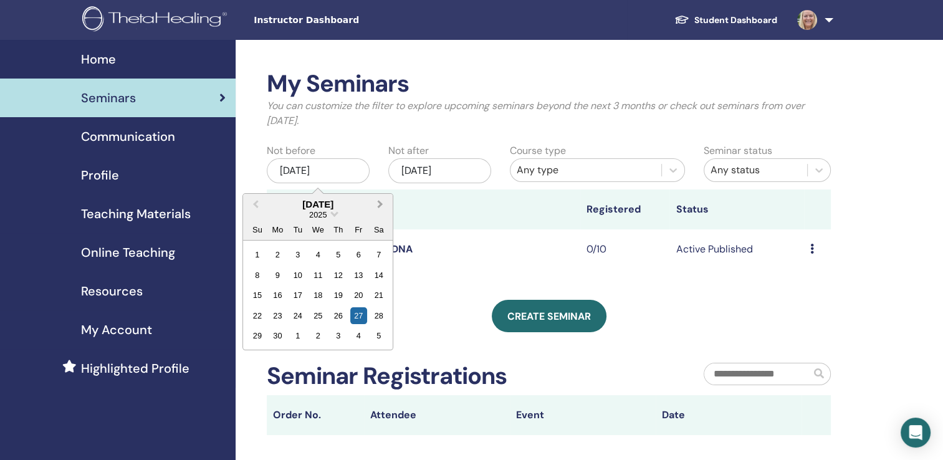
click at [380, 204] on span "Next Month" at bounding box center [380, 203] width 0 height 13
click at [355, 295] on div "17" at bounding box center [358, 295] width 17 height 17
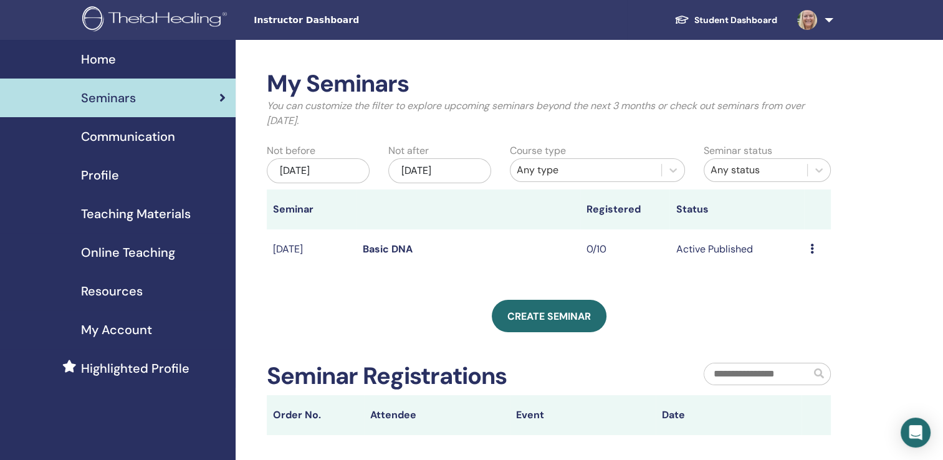
click at [468, 170] on div "Dec/27, 2025" at bounding box center [439, 170] width 103 height 25
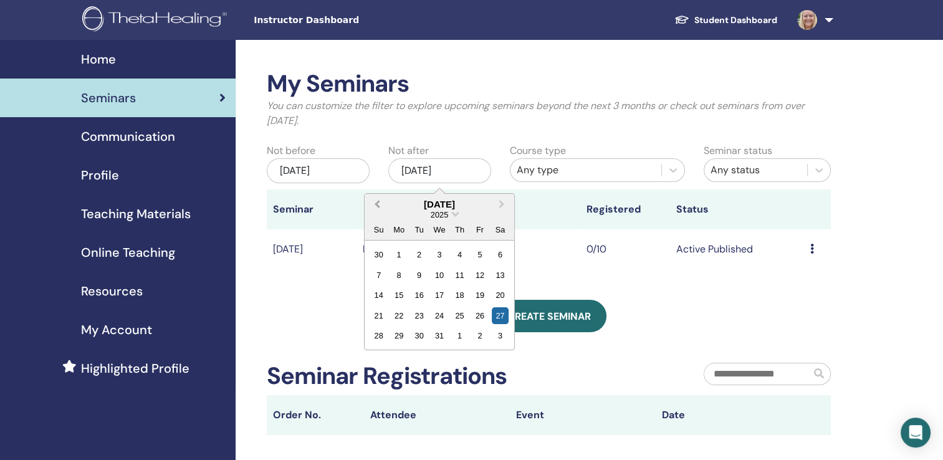
click at [374, 207] on button "Previous Month" at bounding box center [376, 205] width 20 height 20
click at [381, 313] on div "19" at bounding box center [378, 315] width 17 height 17
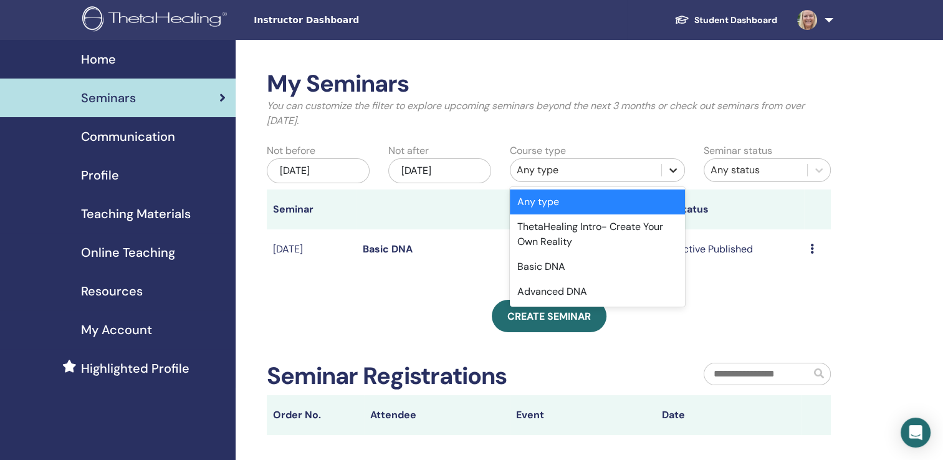
click at [672, 169] on icon at bounding box center [673, 170] width 12 height 12
click at [596, 262] on div "Basic DNA" at bounding box center [598, 266] width 176 height 25
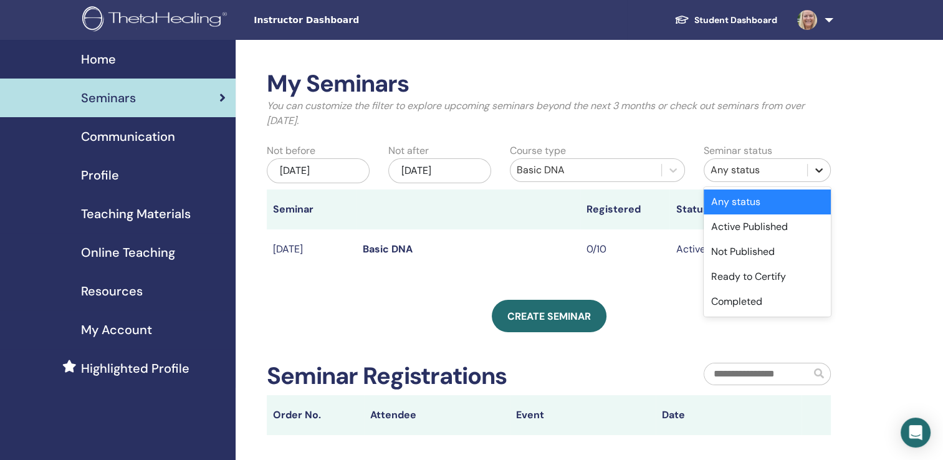
click at [820, 171] on icon at bounding box center [818, 170] width 7 height 4
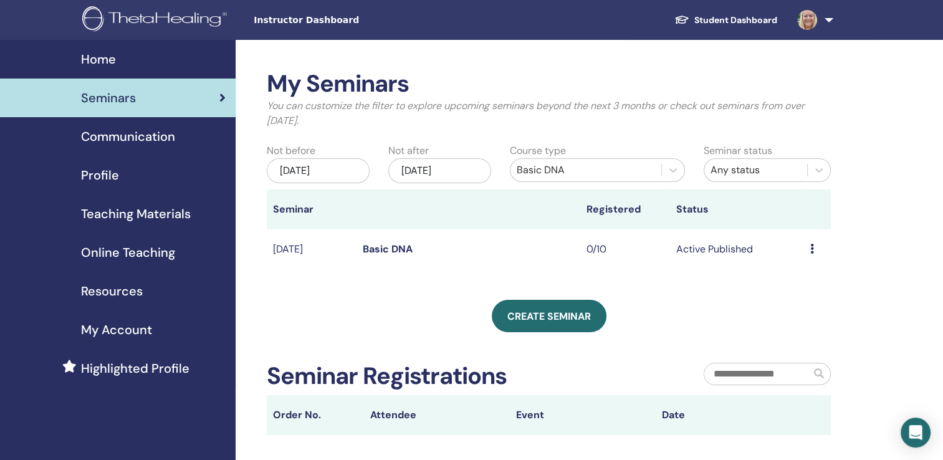
click at [885, 189] on div "My Seminars You can customize the filter to explore upcoming seminars beyond th…" at bounding box center [588, 324] width 707 height 569
click at [814, 250] on div "Preview Edit Attendees Cancel" at bounding box center [817, 249] width 14 height 15
click at [807, 300] on link "Attendees" at bounding box center [805, 297] width 47 height 13
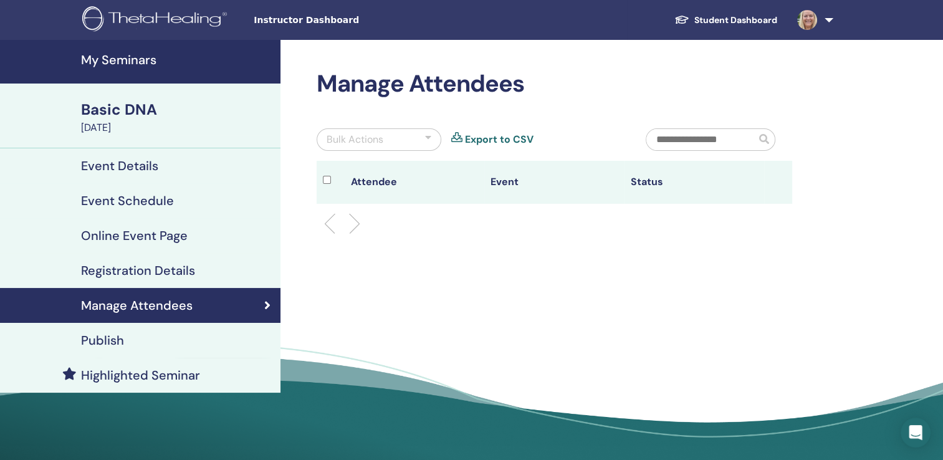
click at [174, 270] on h4 "Registration Details" at bounding box center [138, 270] width 114 height 15
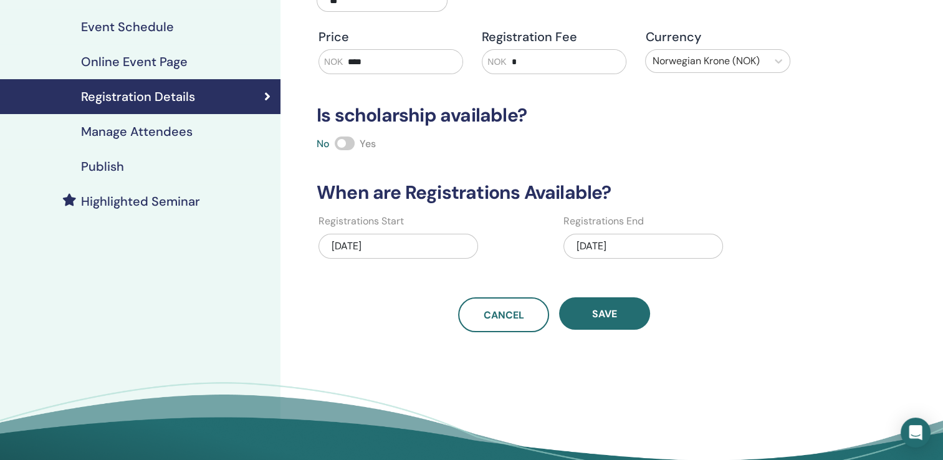
scroll to position [174, 0]
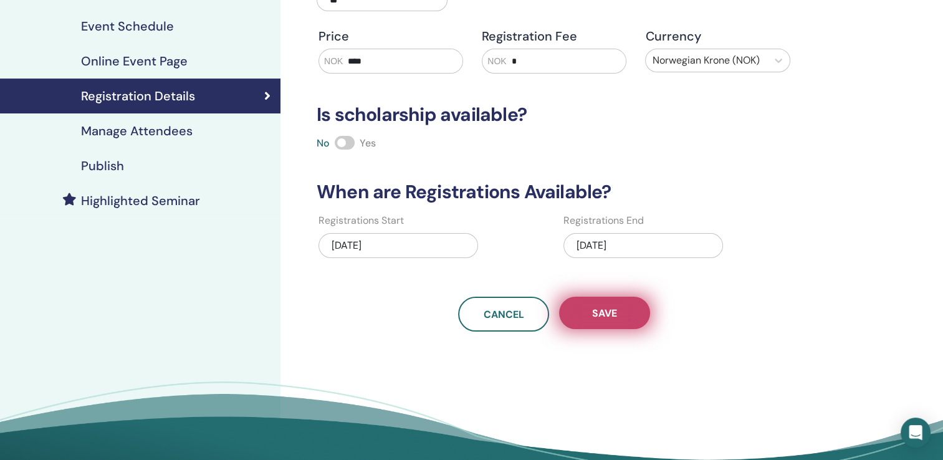
click at [615, 312] on span "Save" at bounding box center [604, 312] width 25 height 13
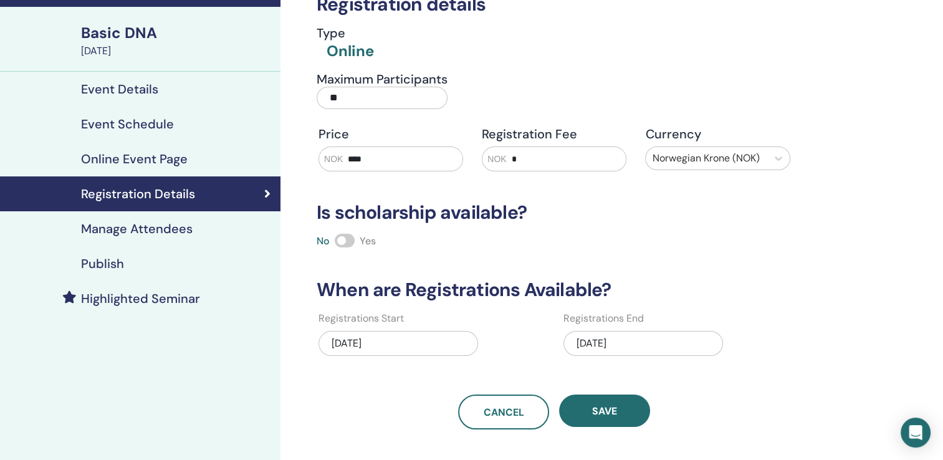
scroll to position [75, 0]
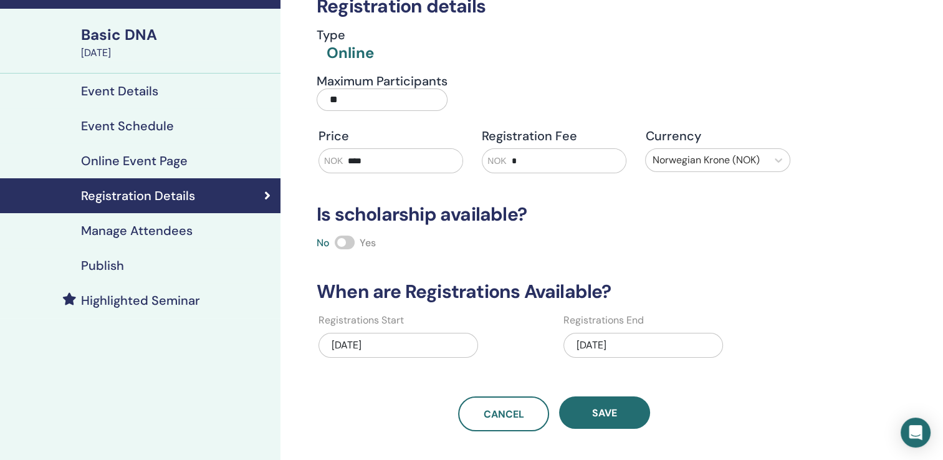
click at [130, 93] on h4 "Event Details" at bounding box center [119, 90] width 77 height 15
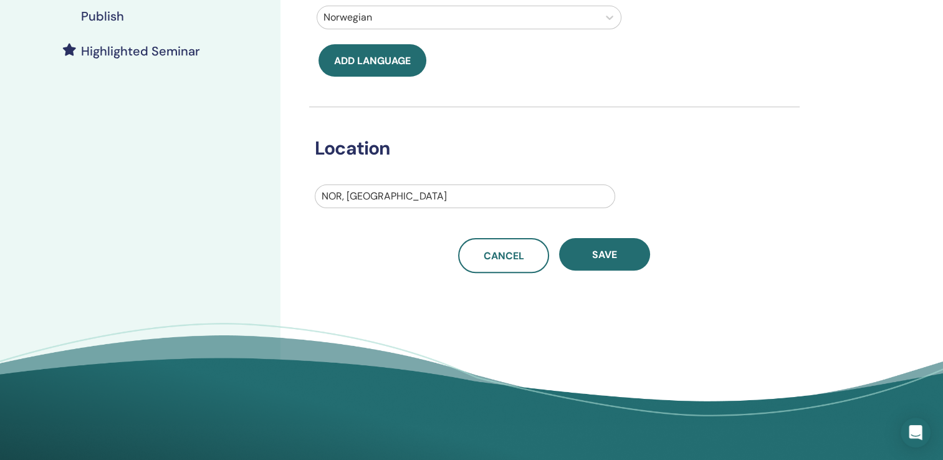
scroll to position [351, 0]
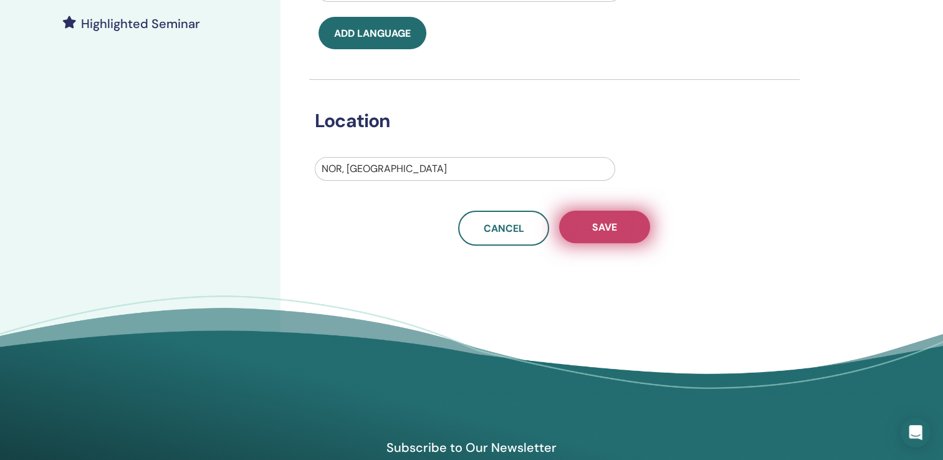
click at [624, 231] on button "Save" at bounding box center [604, 227] width 91 height 32
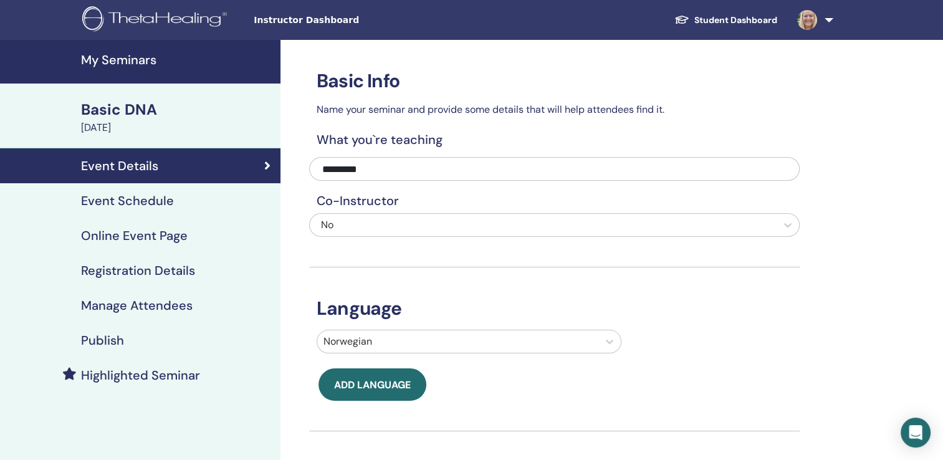
click at [146, 201] on h4 "Event Schedule" at bounding box center [127, 200] width 93 height 15
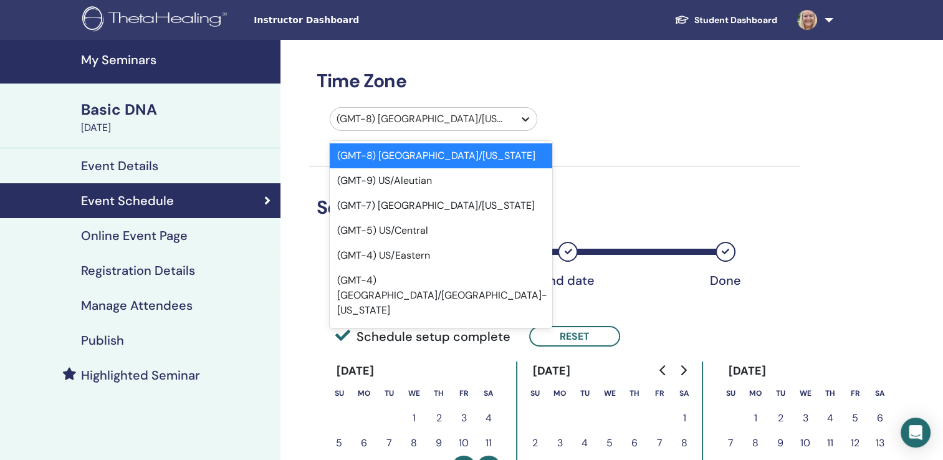
click at [524, 116] on icon at bounding box center [525, 119] width 12 height 12
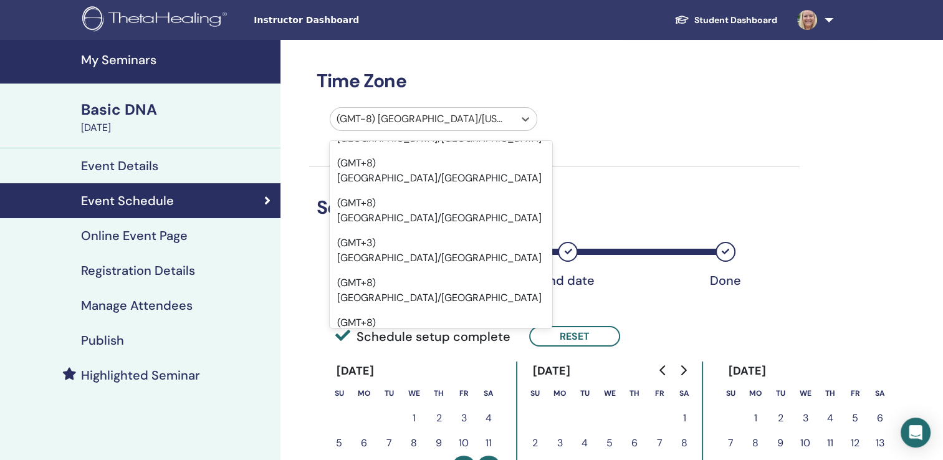
scroll to position [11695, 0]
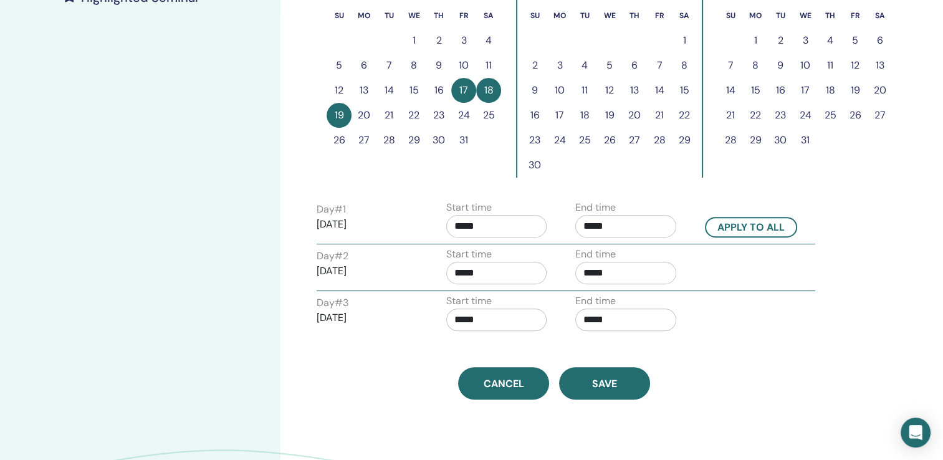
scroll to position [398, 0]
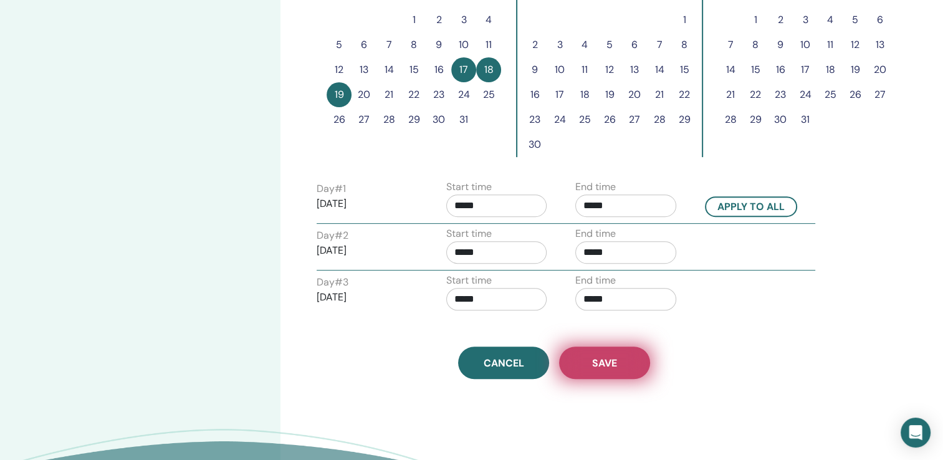
click at [602, 358] on span "Save" at bounding box center [604, 362] width 25 height 13
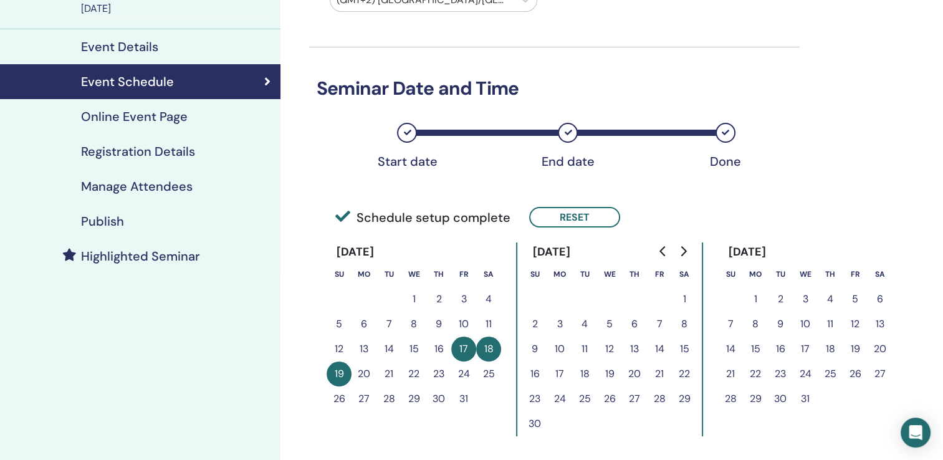
scroll to position [95, 0]
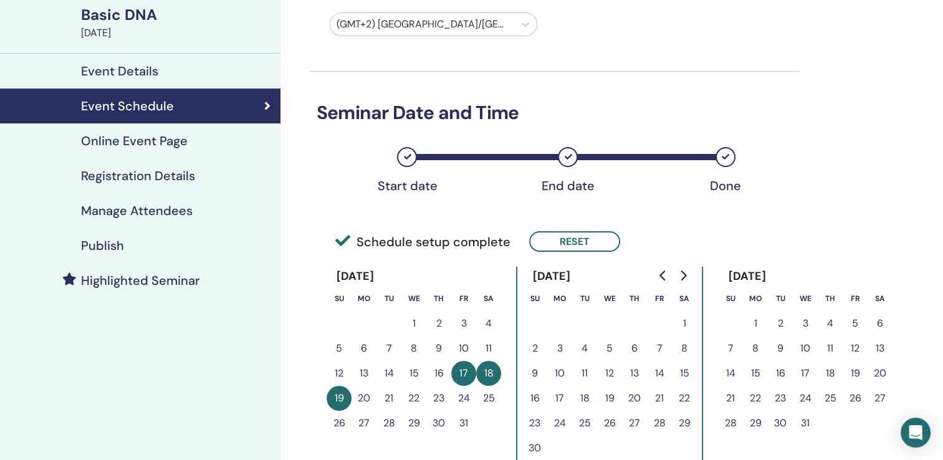
click at [135, 141] on h4 "Online Event Page" at bounding box center [134, 140] width 107 height 15
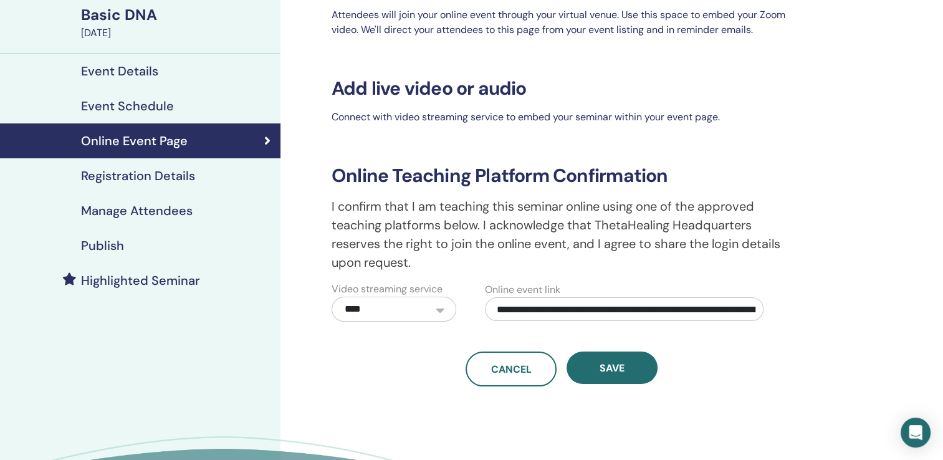
click at [152, 175] on h4 "Registration Details" at bounding box center [138, 175] width 114 height 15
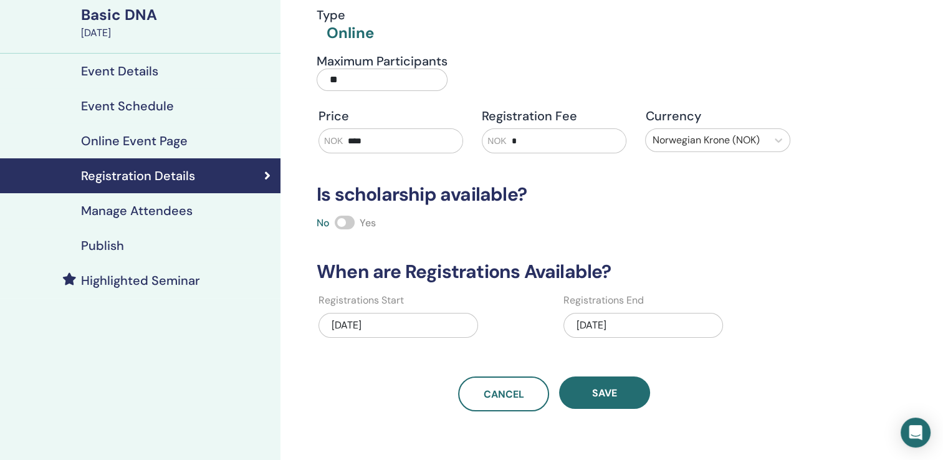
click at [169, 213] on h4 "Manage Attendees" at bounding box center [137, 210] width 112 height 15
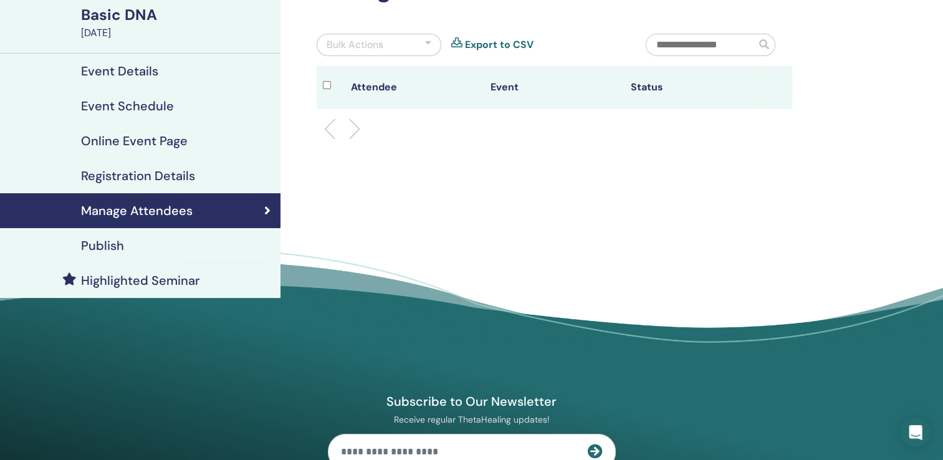
click at [112, 244] on h4 "Publish" at bounding box center [102, 245] width 43 height 15
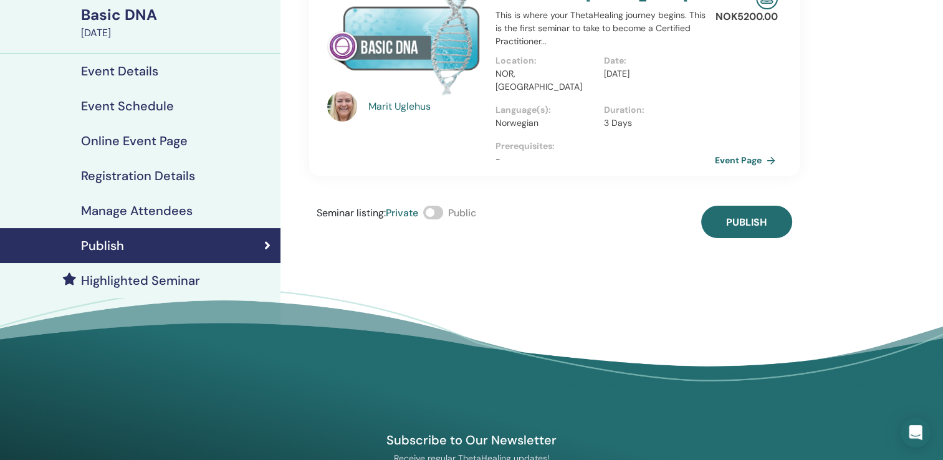
click at [753, 151] on link "Event Page" at bounding box center [747, 160] width 65 height 19
